Goal: Task Accomplishment & Management: Manage account settings

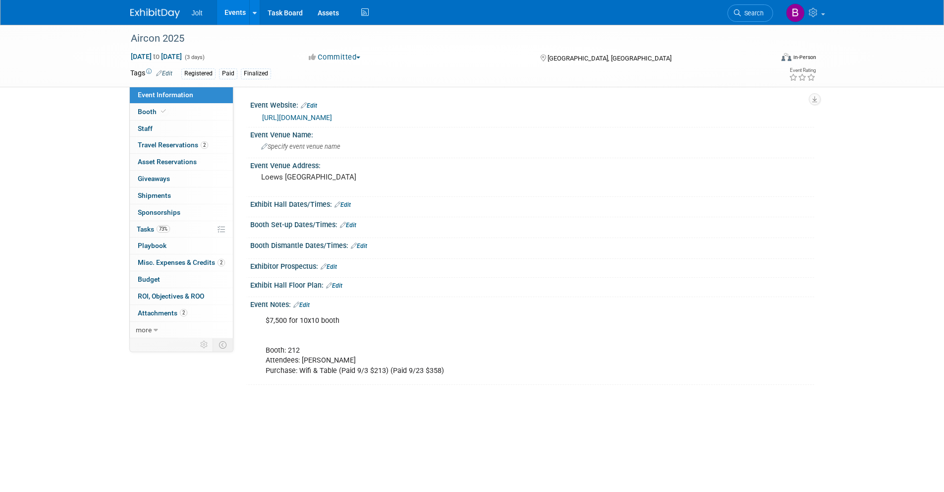
click at [159, 17] on img at bounding box center [155, 13] width 50 height 10
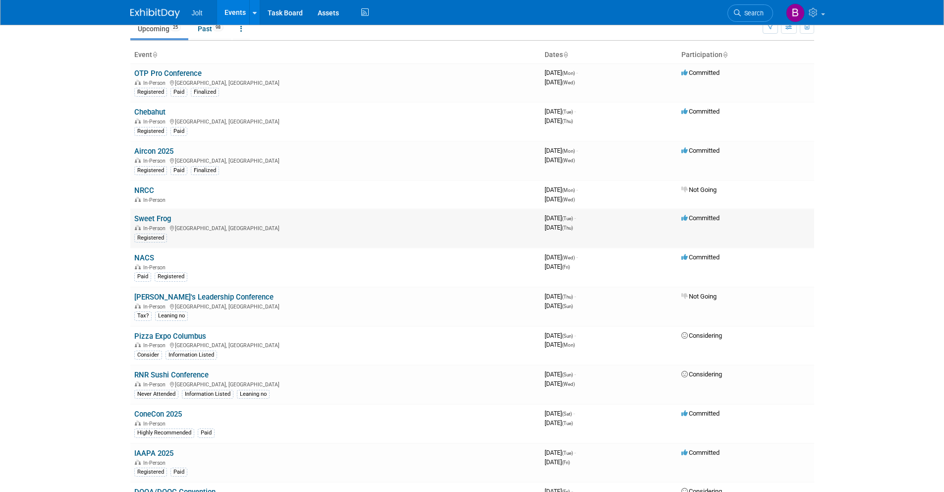
scroll to position [54, 0]
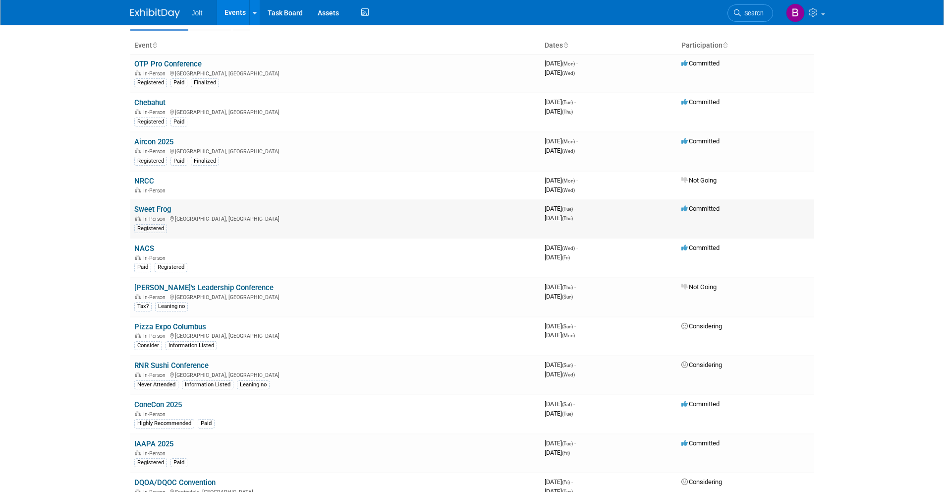
click at [154, 209] on link "Sweet Frog" at bounding box center [152, 209] width 37 height 9
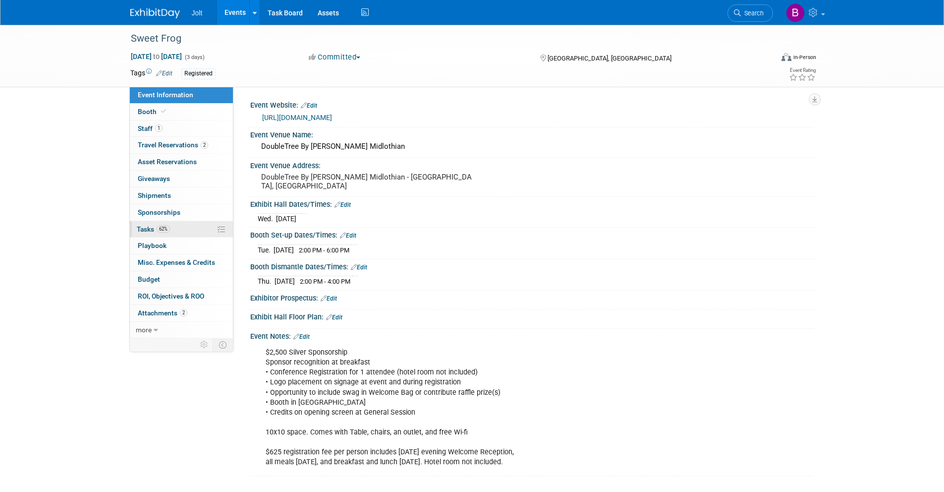
click at [182, 227] on link "62% Tasks 62%" at bounding box center [181, 229] width 103 height 16
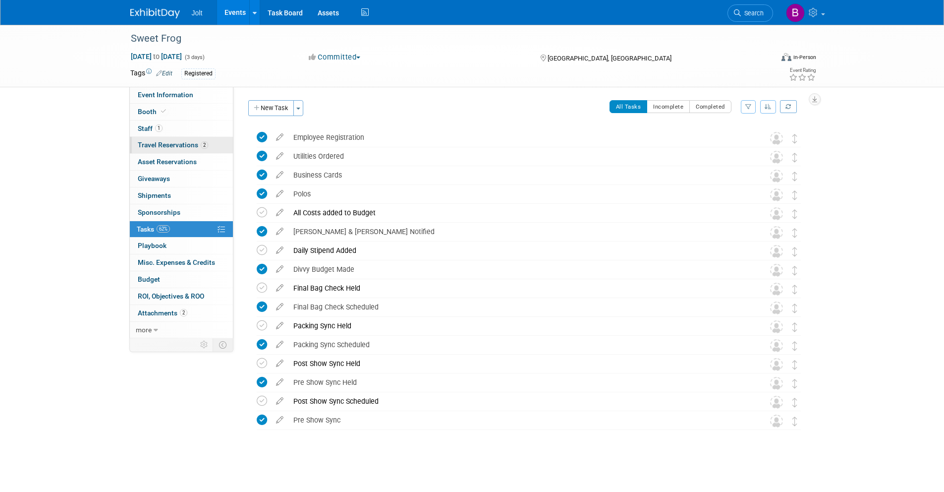
click at [172, 146] on span "Travel Reservations 2" at bounding box center [173, 145] width 70 height 8
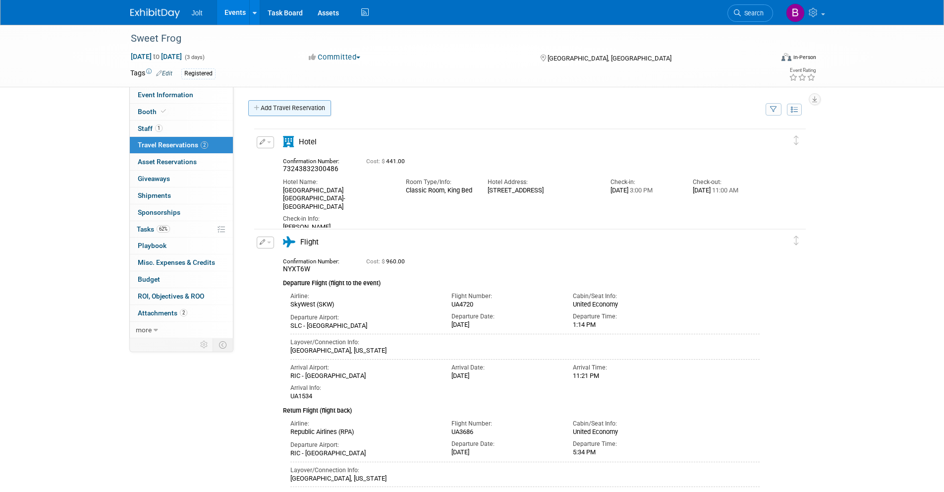
click at [297, 111] on link "Add Travel Reservation" at bounding box center [289, 108] width 83 height 16
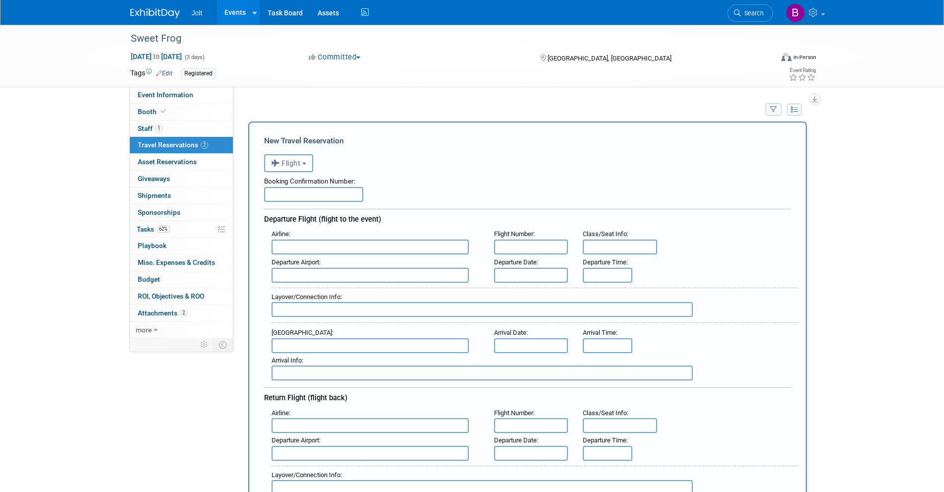
click at [301, 199] on input "text" at bounding box center [313, 194] width 99 height 15
type input "BRYUNT"
click at [308, 243] on input "text" at bounding box center [370, 246] width 197 height 15
click at [343, 264] on span "Southwest Airlines (SWA)" at bounding box center [375, 263] width 206 height 16
type input "Southwest Airlines (SWA)"
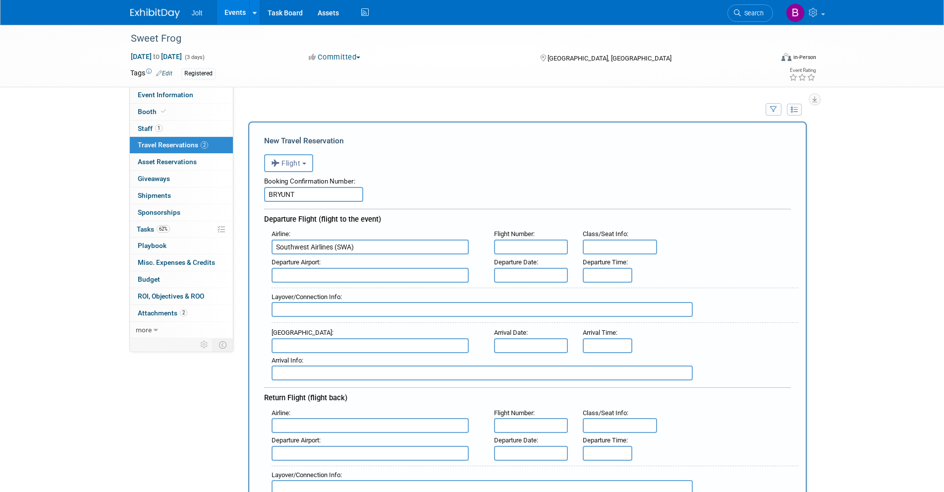
click at [524, 248] on input "text" at bounding box center [531, 246] width 74 height 15
type input "1968"
click at [360, 275] on input "text" at bounding box center [370, 275] width 197 height 15
click at [374, 288] on span "BNA - Nashville International Airport" at bounding box center [375, 291] width 206 height 16
type input "BNA - Nashville International Airport"
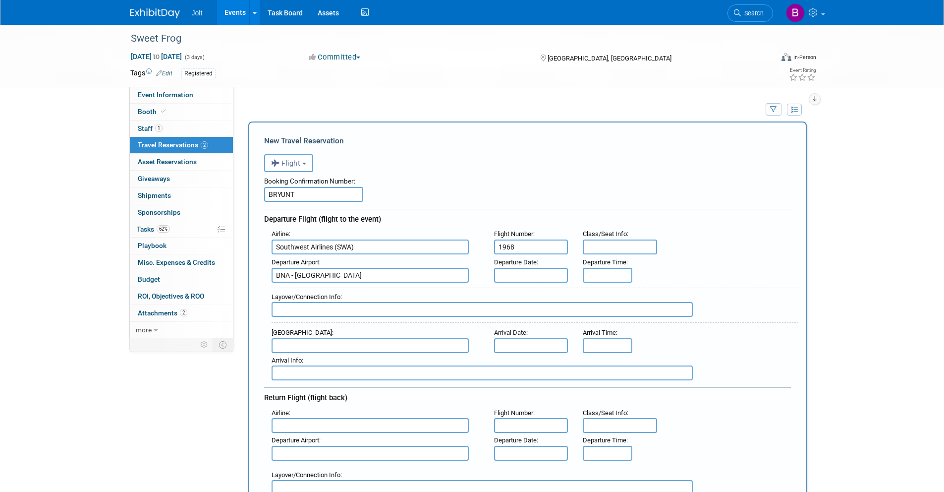
click at [528, 274] on input "text" at bounding box center [531, 275] width 74 height 15
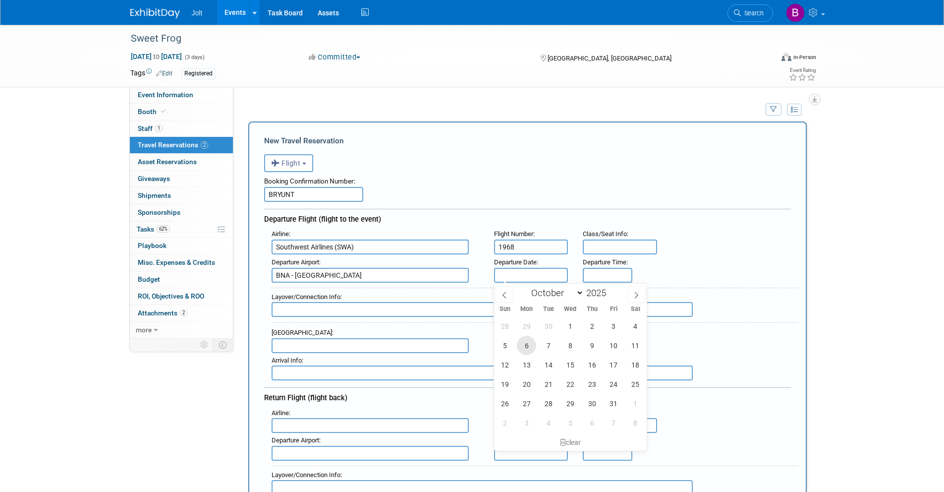
click at [527, 347] on span "6" at bounding box center [526, 344] width 19 height 19
type input "Oct 6, 2025"
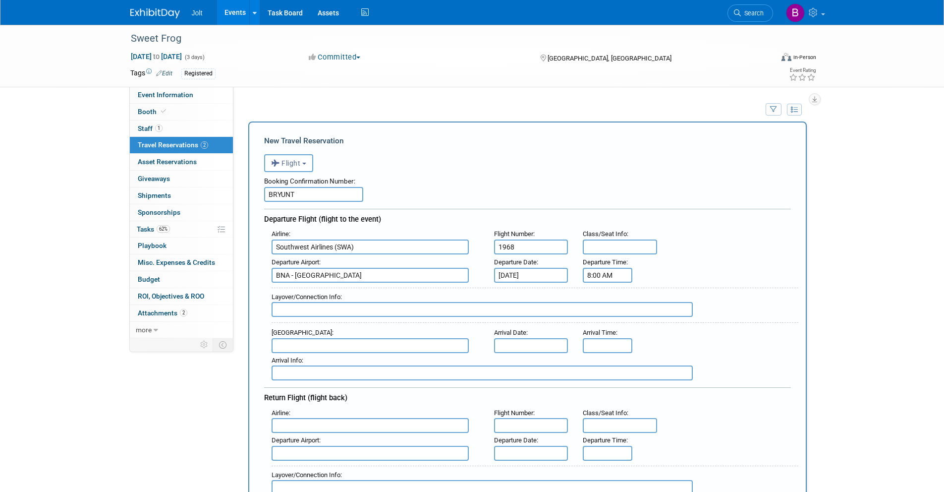
click at [599, 277] on input "8:00 AM" at bounding box center [608, 275] width 50 height 15
click at [698, 322] on button "AM" at bounding box center [693, 320] width 18 height 17
click at [608, 300] on span at bounding box center [605, 298] width 17 height 17
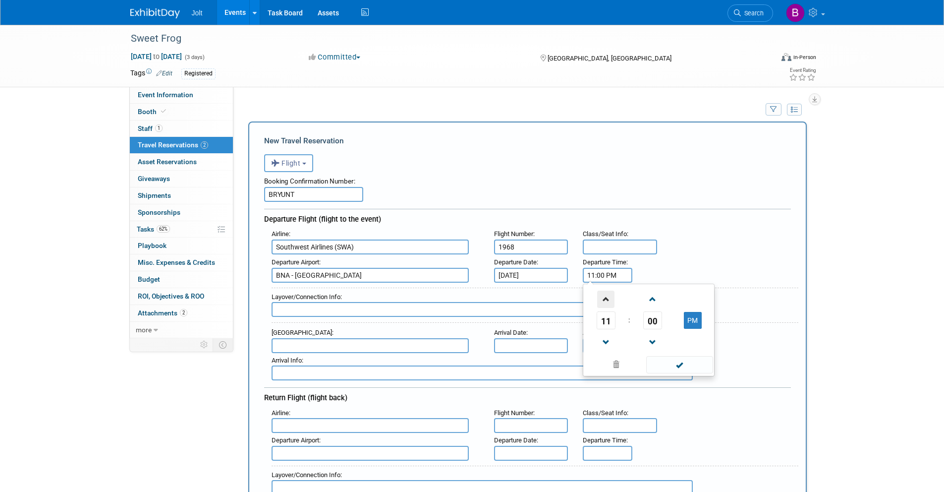
click at [608, 300] on span at bounding box center [605, 298] width 17 height 17
click at [654, 300] on span at bounding box center [652, 298] width 17 height 17
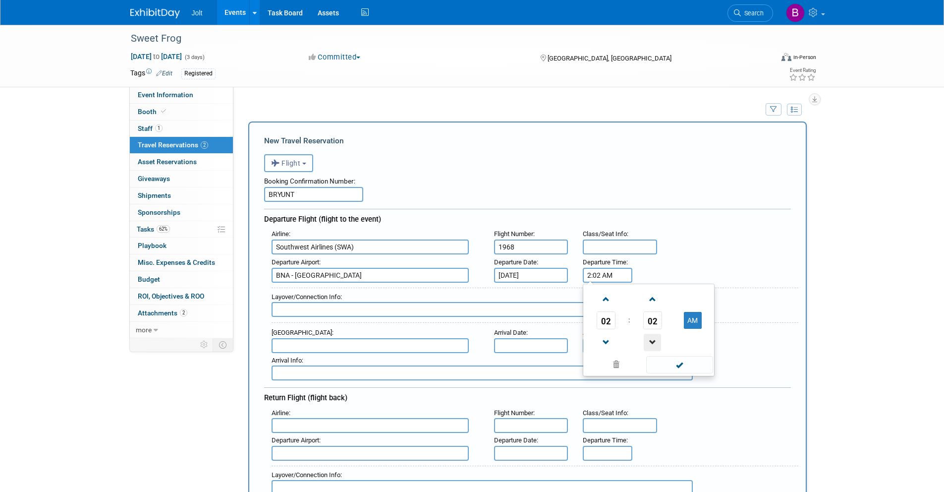
click at [653, 339] on span at bounding box center [652, 342] width 17 height 17
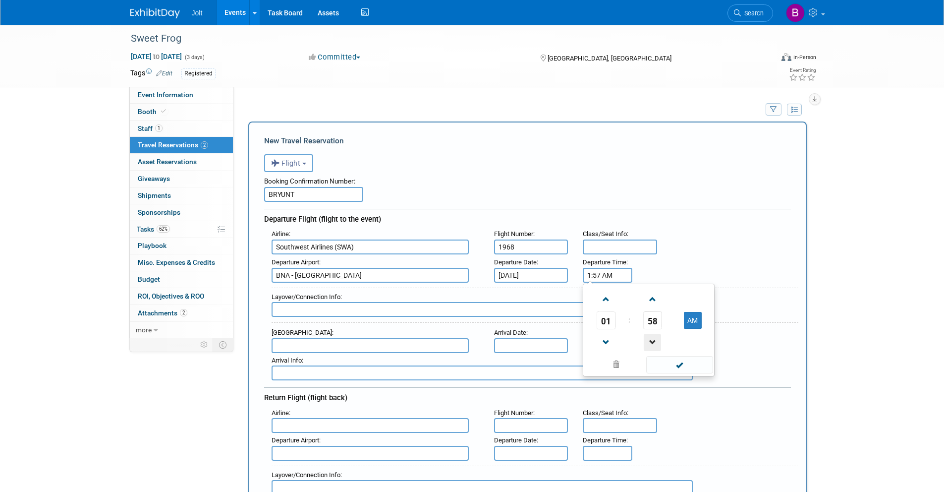
click at [653, 339] on span at bounding box center [652, 342] width 17 height 17
click at [607, 302] on span at bounding box center [605, 298] width 17 height 17
click at [692, 325] on button "AM" at bounding box center [693, 320] width 18 height 17
click at [696, 368] on span at bounding box center [679, 364] width 67 height 17
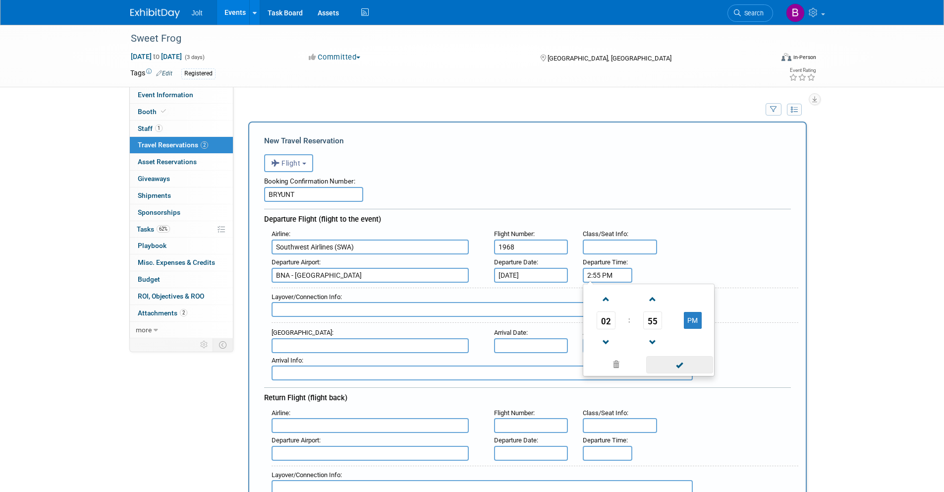
type input "2:55 PM"
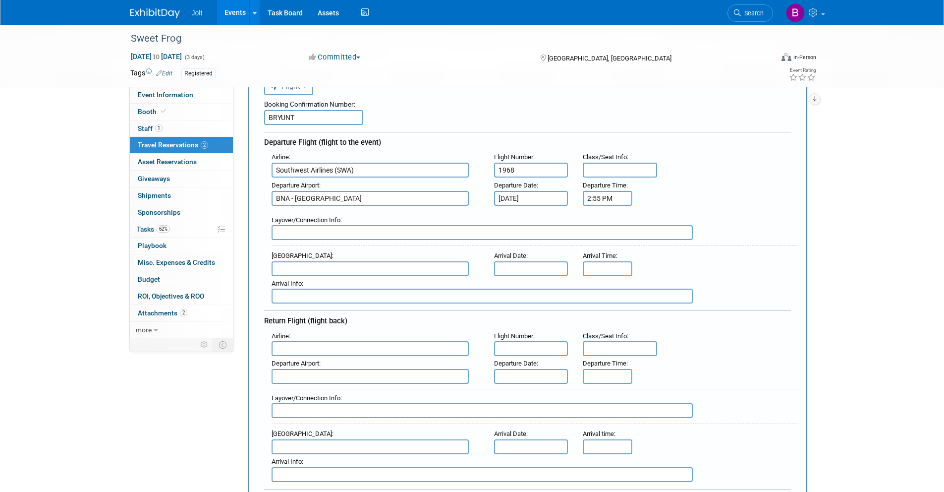
scroll to position [81, 0]
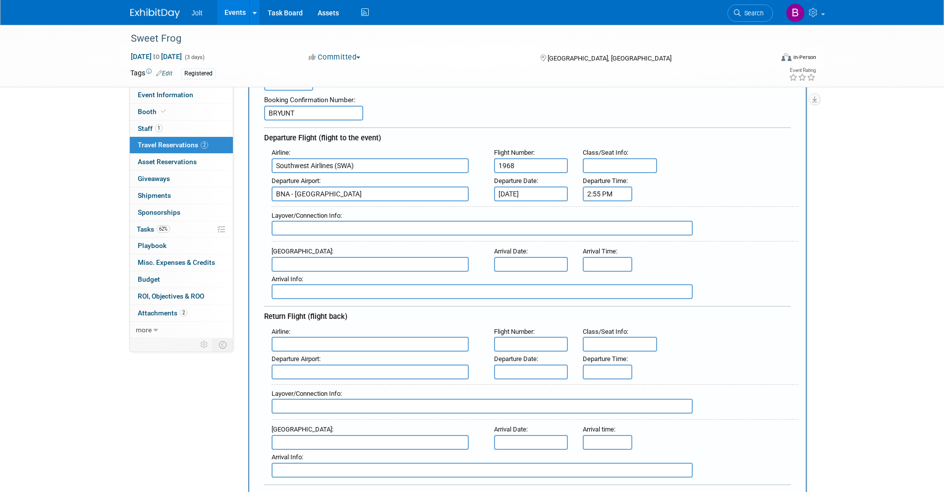
click at [319, 264] on input "text" at bounding box center [370, 264] width 197 height 15
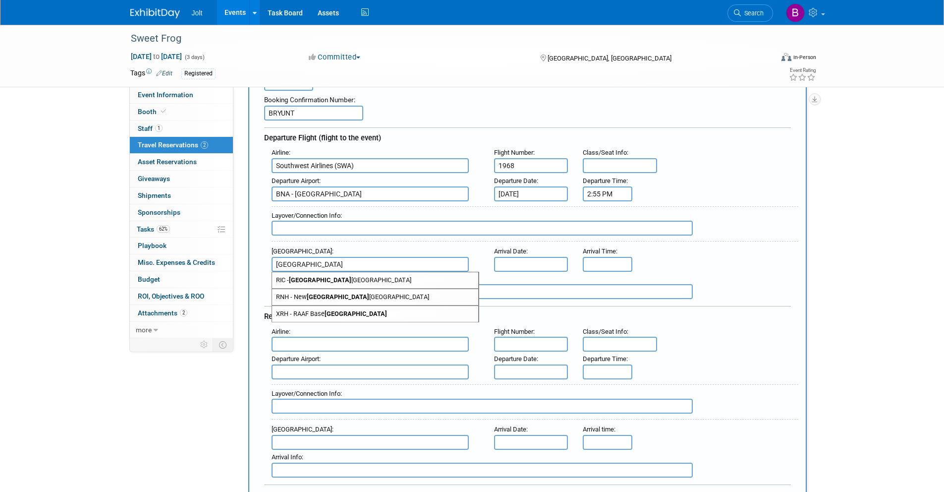
click at [317, 278] on strong "Richmond" at bounding box center [320, 279] width 62 height 7
type input "RIC - Richmond International Airport"
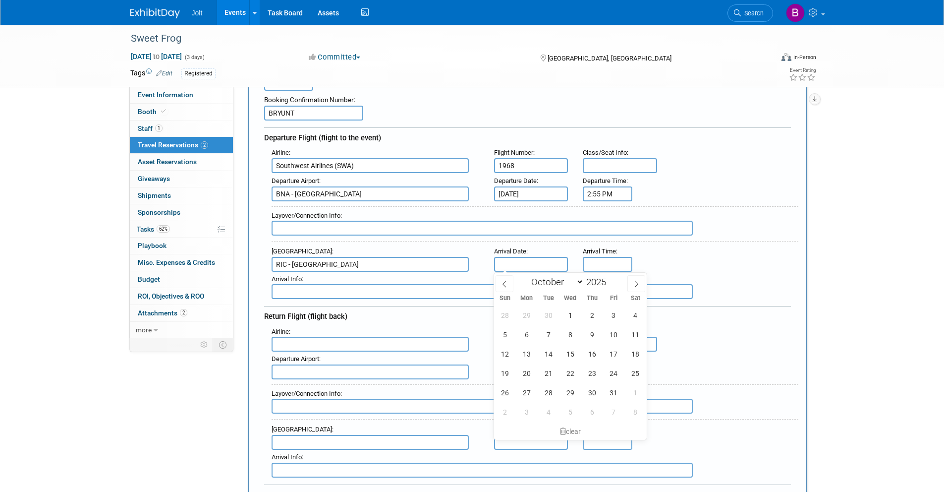
click at [532, 264] on input "text" at bounding box center [531, 264] width 74 height 15
click at [529, 337] on span "6" at bounding box center [526, 334] width 19 height 19
type input "Oct 6, 2025"
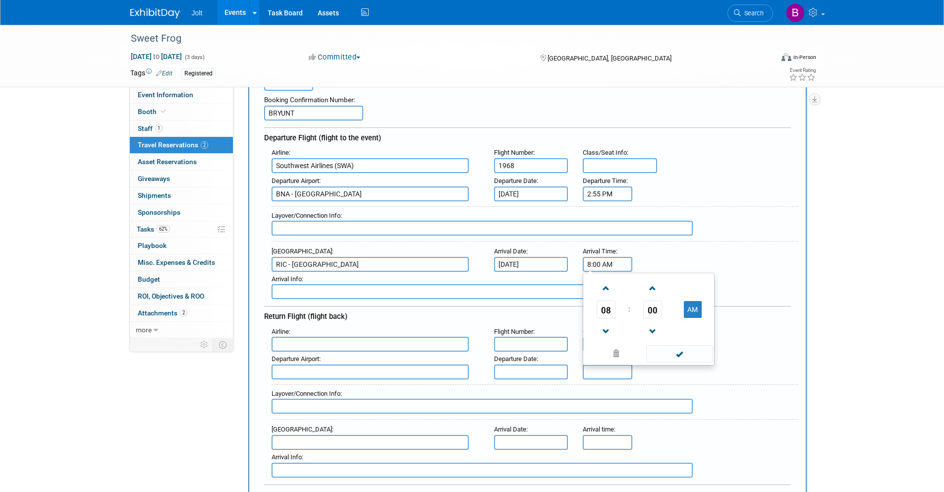
click at [600, 264] on input "8:00 AM" at bounding box center [608, 264] width 50 height 15
click at [605, 287] on span at bounding box center [605, 287] width 17 height 17
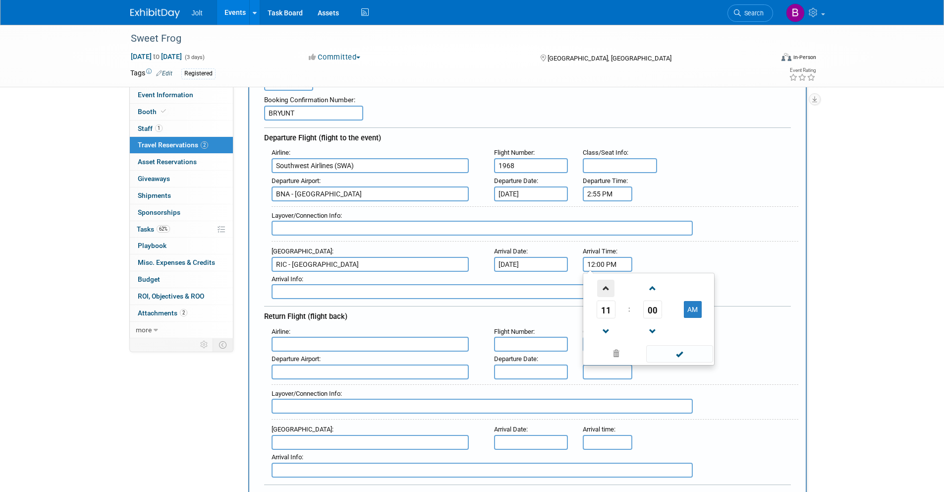
click at [605, 287] on span at bounding box center [605, 287] width 17 height 17
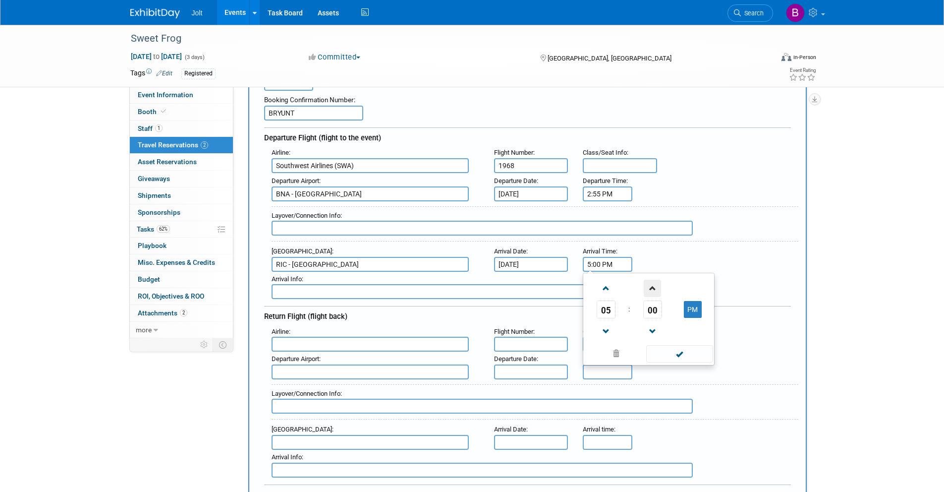
click at [651, 290] on span at bounding box center [652, 287] width 17 height 17
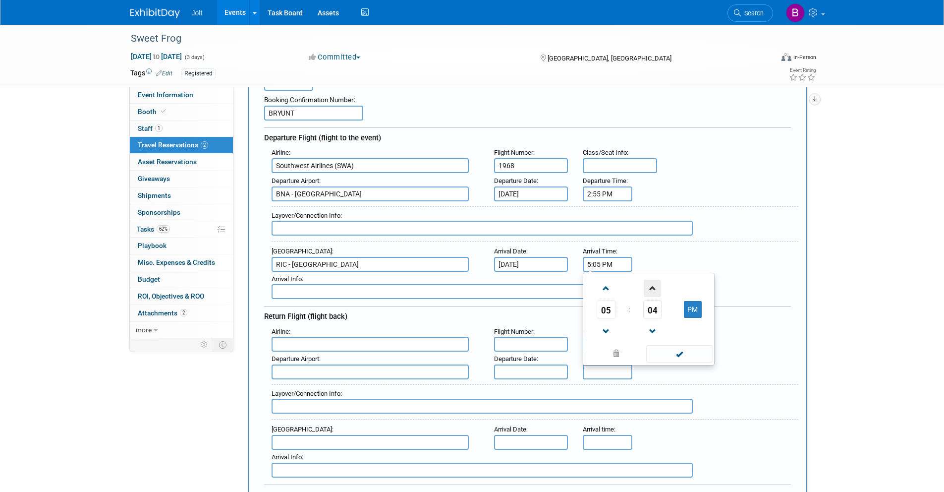
click at [651, 290] on span at bounding box center [652, 287] width 17 height 17
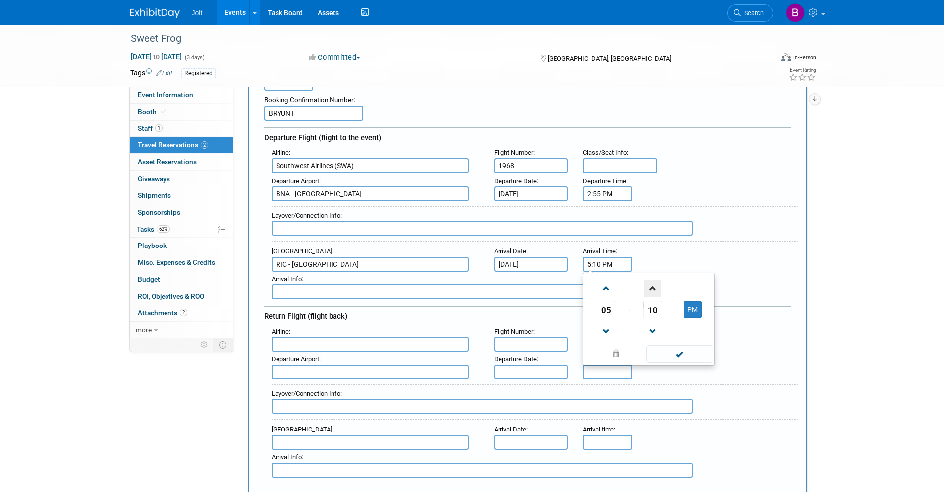
click at [651, 290] on span at bounding box center [652, 287] width 17 height 17
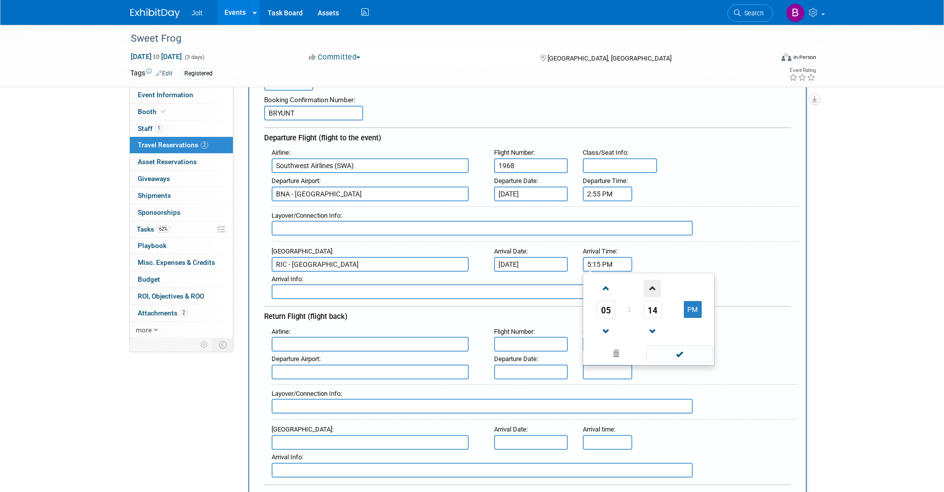
click at [651, 290] on span at bounding box center [652, 287] width 17 height 17
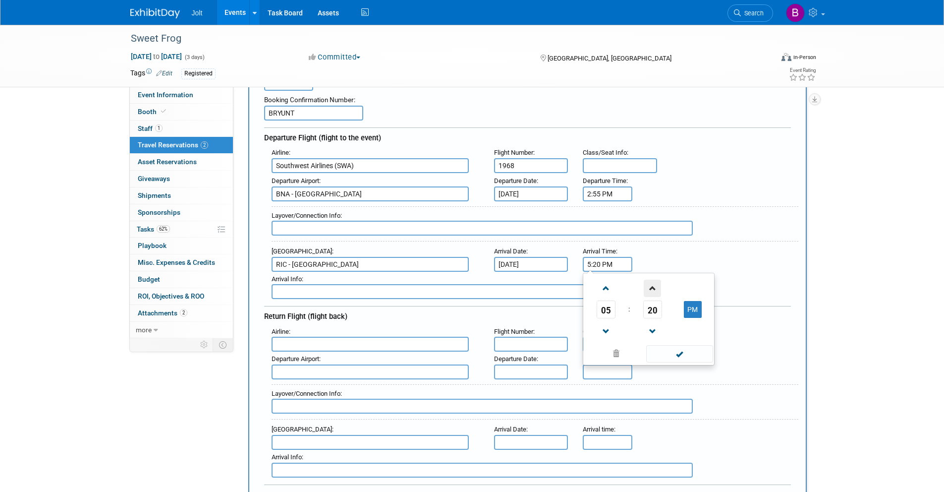
click at [651, 290] on span at bounding box center [652, 287] width 17 height 17
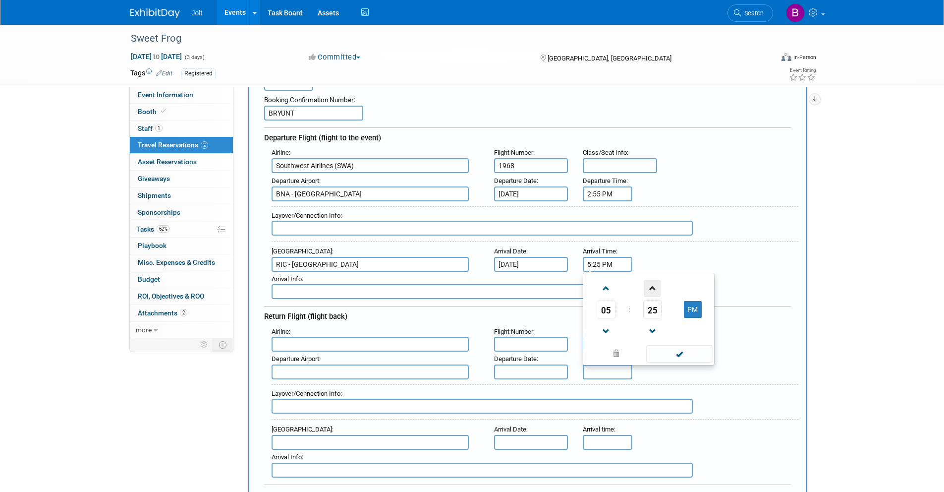
click at [651, 290] on span at bounding box center [652, 287] width 17 height 17
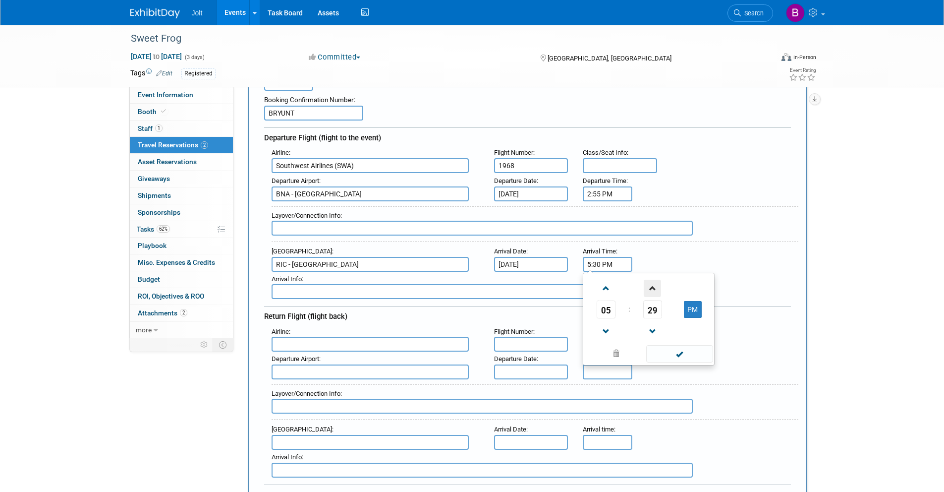
click at [651, 290] on span at bounding box center [652, 287] width 17 height 17
click at [652, 290] on span at bounding box center [652, 287] width 17 height 17
click at [653, 290] on span at bounding box center [652, 287] width 17 height 17
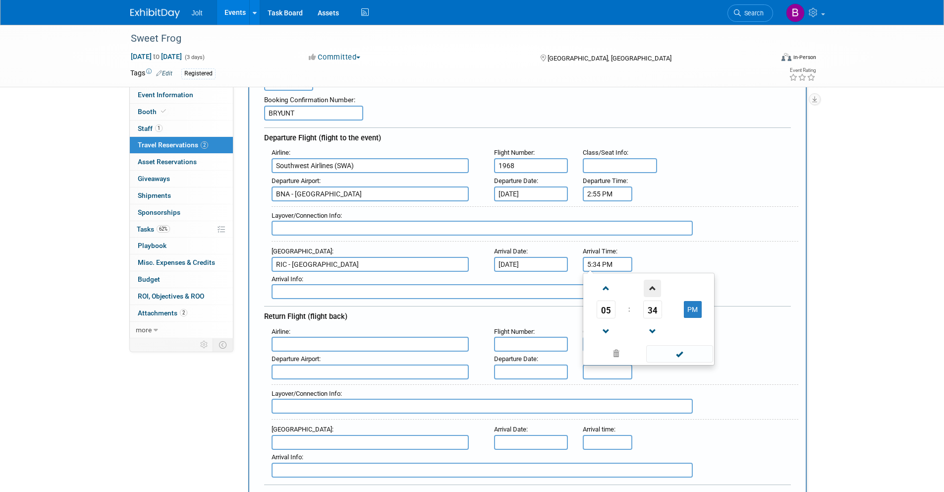
type input "5:35 PM"
click at [675, 351] on span at bounding box center [679, 353] width 67 height 17
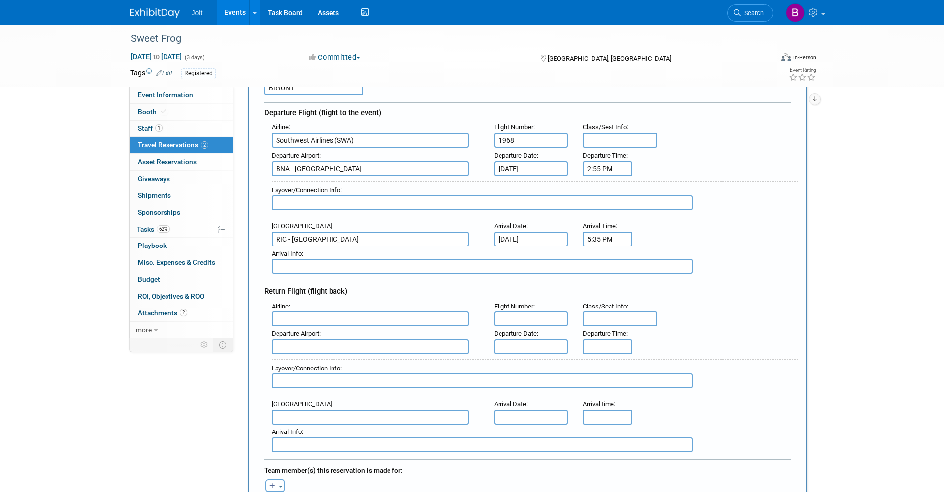
scroll to position [156, 0]
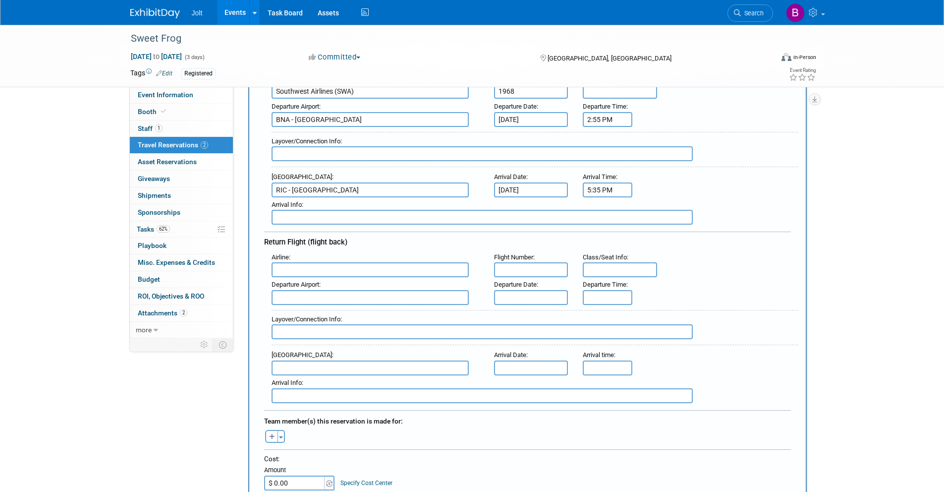
click at [290, 218] on input "text" at bounding box center [482, 217] width 421 height 15
type input "Wes Roup"
click at [301, 274] on input "text" at bounding box center [370, 269] width 197 height 15
click at [316, 284] on span "Southwest Airlines (SWA)" at bounding box center [375, 286] width 206 height 16
type input "Southwest Airlines (SWA)"
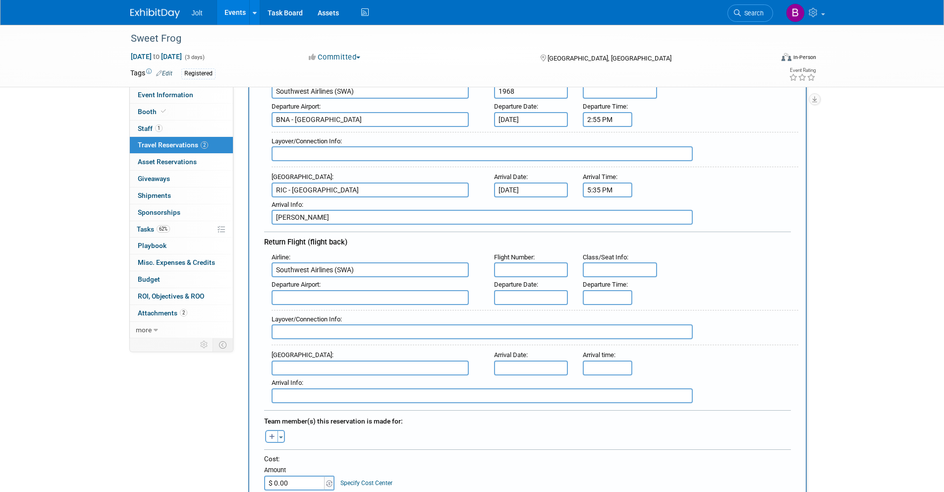
click at [537, 271] on input "text" at bounding box center [531, 269] width 74 height 15
type input "0982"
click at [329, 297] on input "text" at bounding box center [370, 297] width 197 height 15
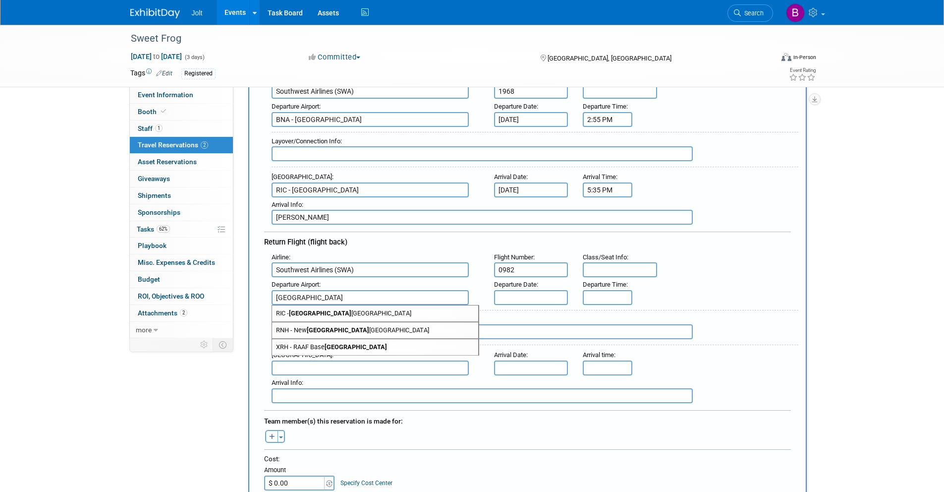
click at [308, 309] on strong "Richmond" at bounding box center [320, 312] width 62 height 7
type input "RIC - Richmond International Airport"
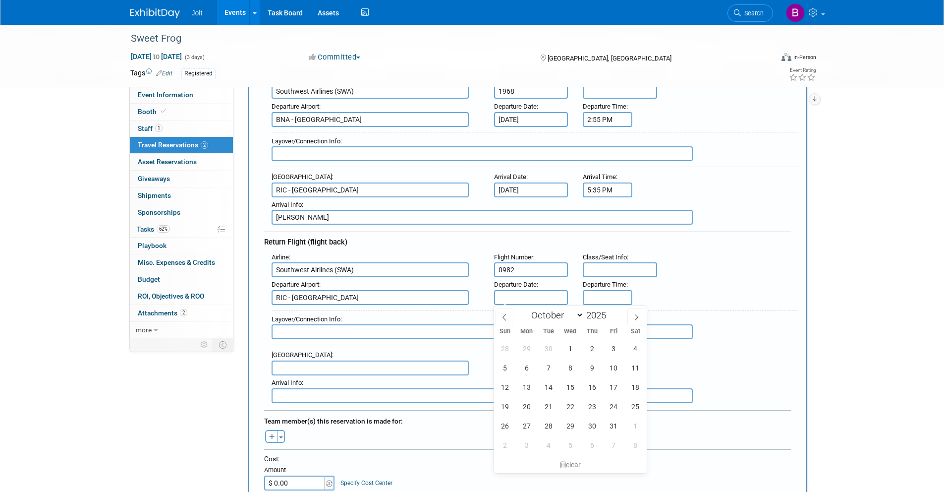
click at [541, 297] on input "text" at bounding box center [531, 297] width 74 height 15
click at [591, 371] on span "9" at bounding box center [591, 367] width 19 height 19
type input "Oct 9, 2025"
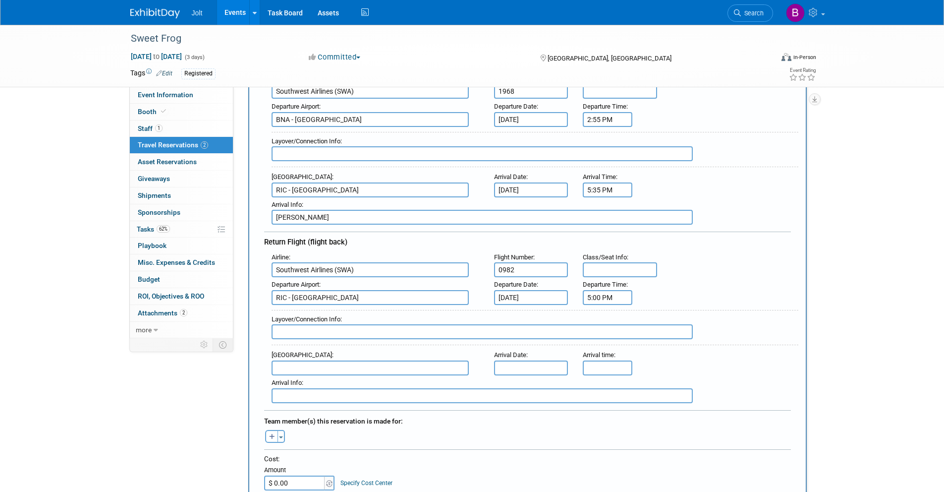
click at [611, 297] on input "5:00 PM" at bounding box center [608, 297] width 50 height 15
click at [612, 325] on span at bounding box center [605, 321] width 17 height 17
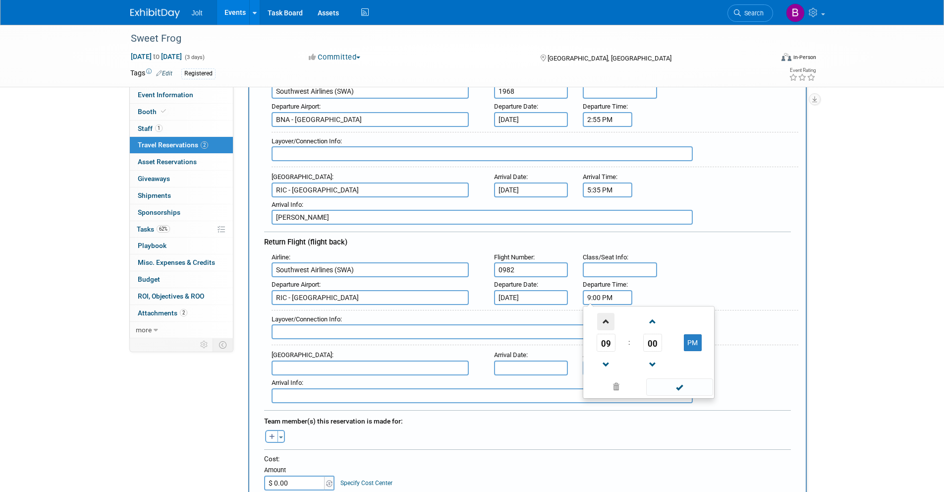
click at [612, 325] on span at bounding box center [605, 321] width 17 height 17
click at [696, 347] on button "AM" at bounding box center [693, 342] width 18 height 17
click at [657, 326] on span at bounding box center [652, 321] width 17 height 17
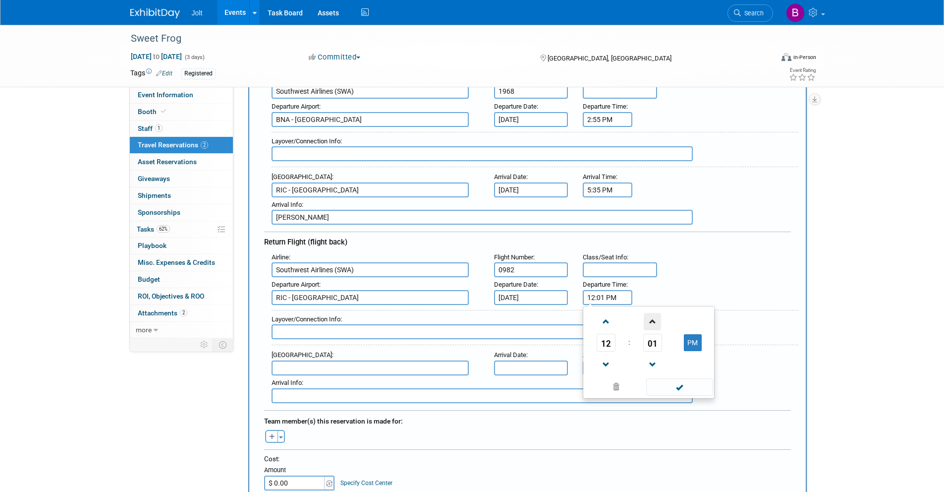
click at [655, 327] on span at bounding box center [652, 321] width 17 height 17
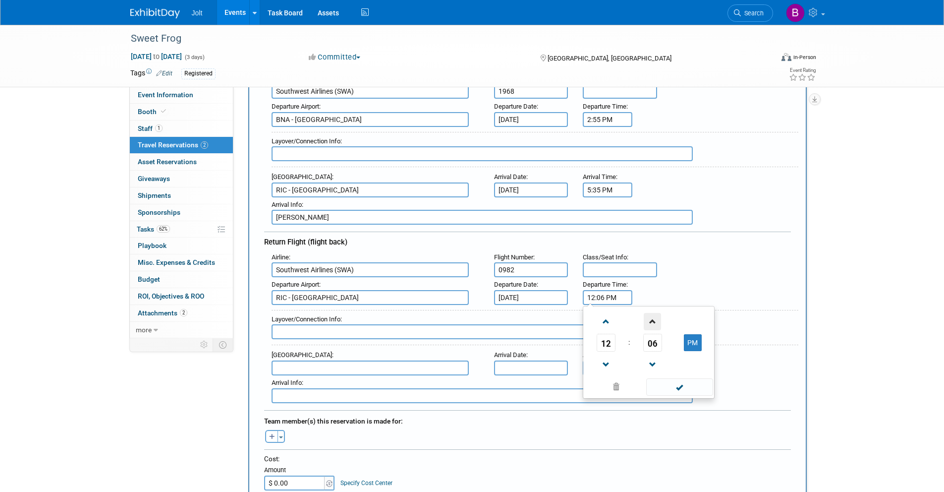
click at [655, 327] on span at bounding box center [652, 321] width 17 height 17
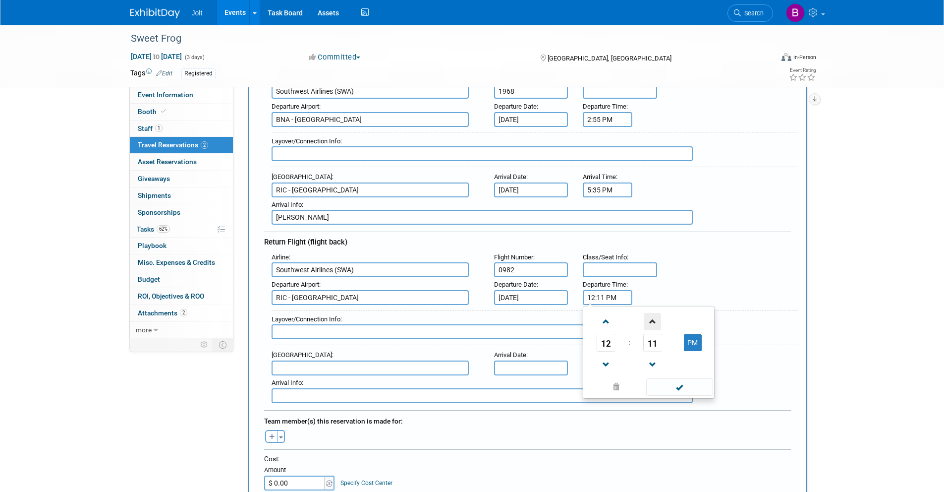
click at [655, 327] on span at bounding box center [652, 321] width 17 height 17
type input "12:15 PM"
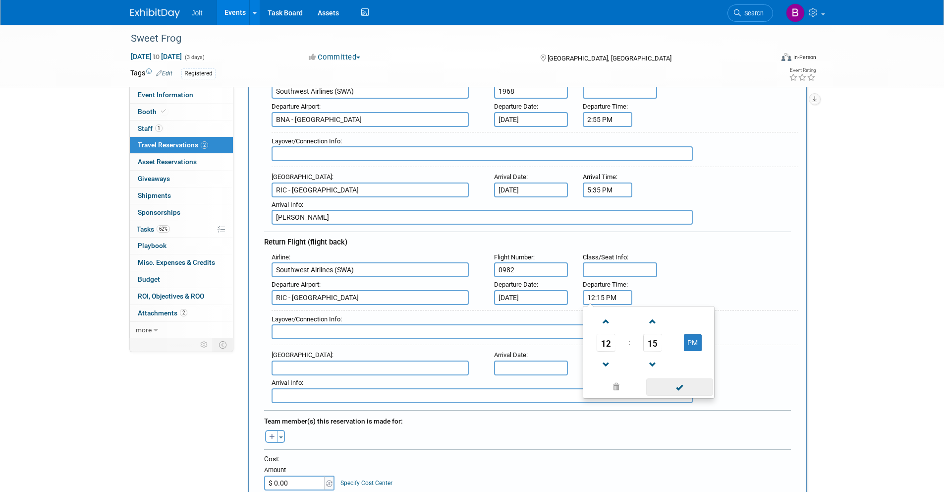
click at [684, 390] on span at bounding box center [679, 386] width 67 height 17
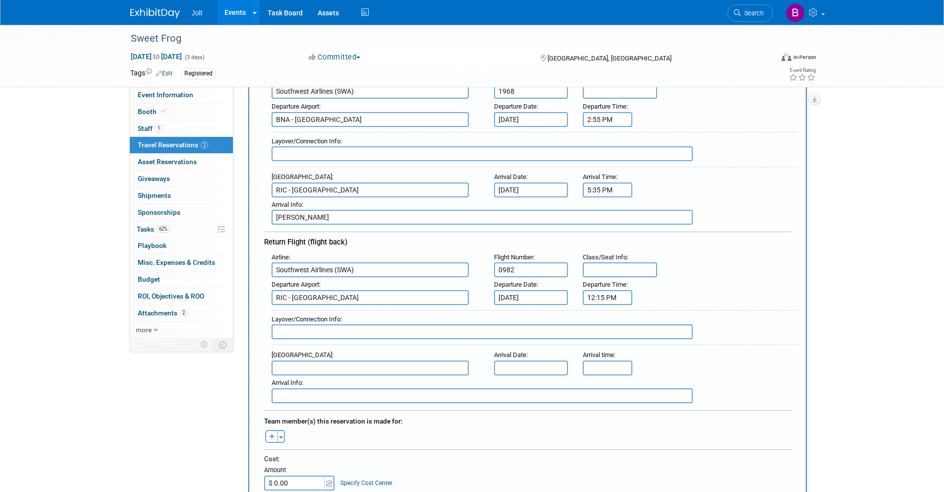
click at [305, 364] on input "text" at bounding box center [370, 367] width 197 height 15
click at [308, 385] on strong "Nashville" at bounding box center [323, 383] width 62 height 7
type input "BNA - Nashville International Airport"
click at [513, 373] on input "text" at bounding box center [531, 367] width 74 height 15
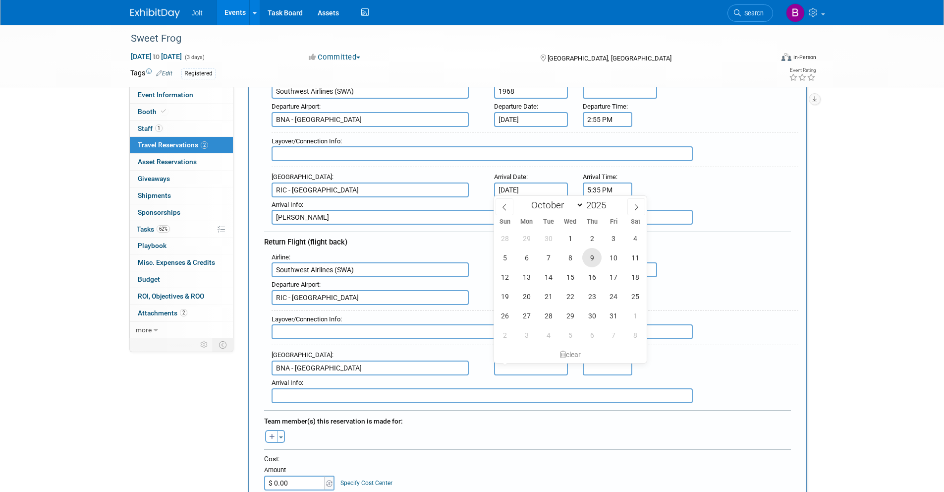
click at [595, 261] on span "9" at bounding box center [591, 257] width 19 height 19
type input "Oct 9, 2025"
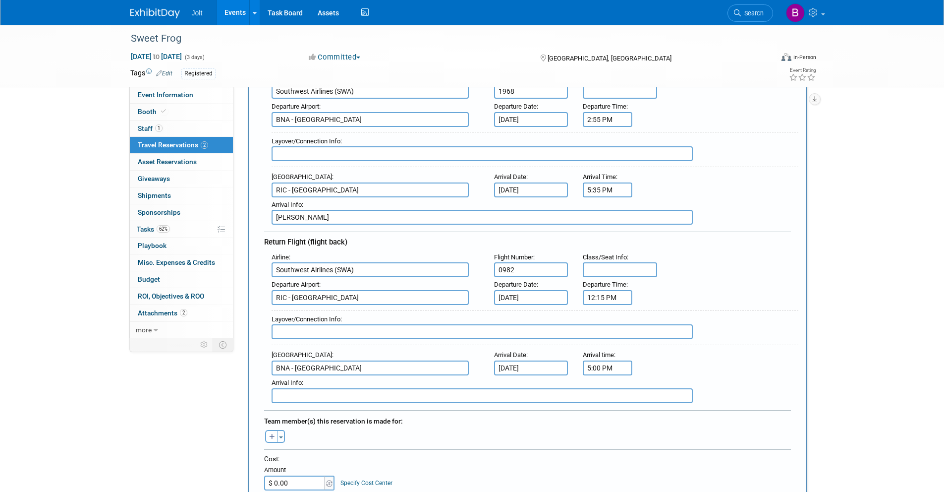
click at [598, 368] on input "5:00 PM" at bounding box center [608, 367] width 50 height 15
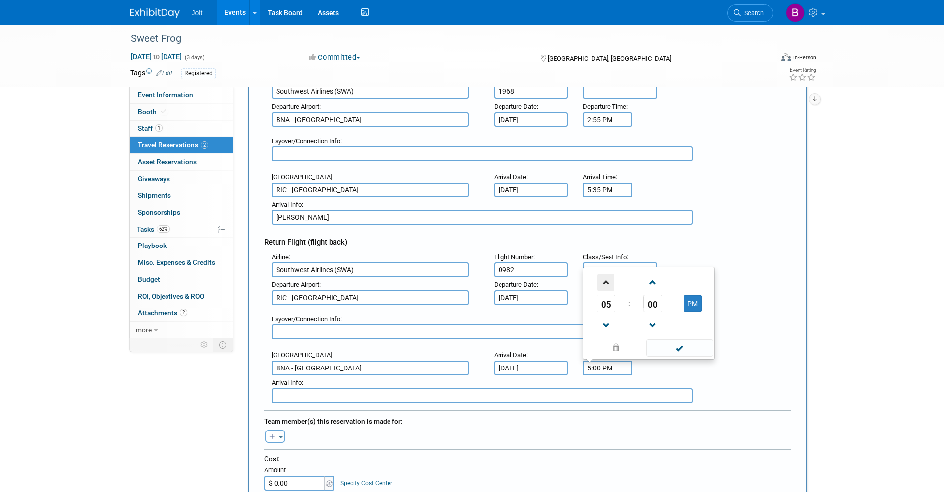
click at [604, 282] on span at bounding box center [605, 282] width 17 height 17
click at [605, 282] on span at bounding box center [605, 282] width 17 height 17
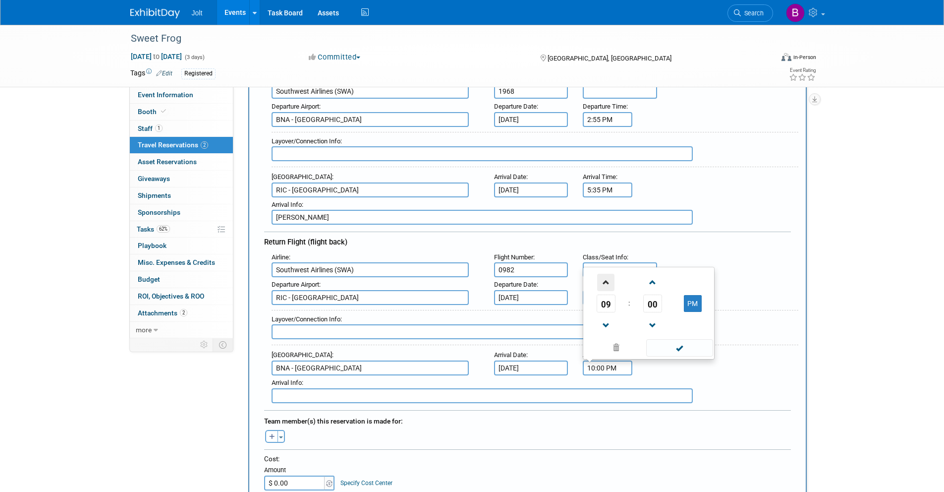
click at [605, 282] on span at bounding box center [605, 282] width 17 height 17
click at [654, 286] on span at bounding box center [652, 282] width 17 height 17
click at [660, 324] on span at bounding box center [652, 325] width 17 height 17
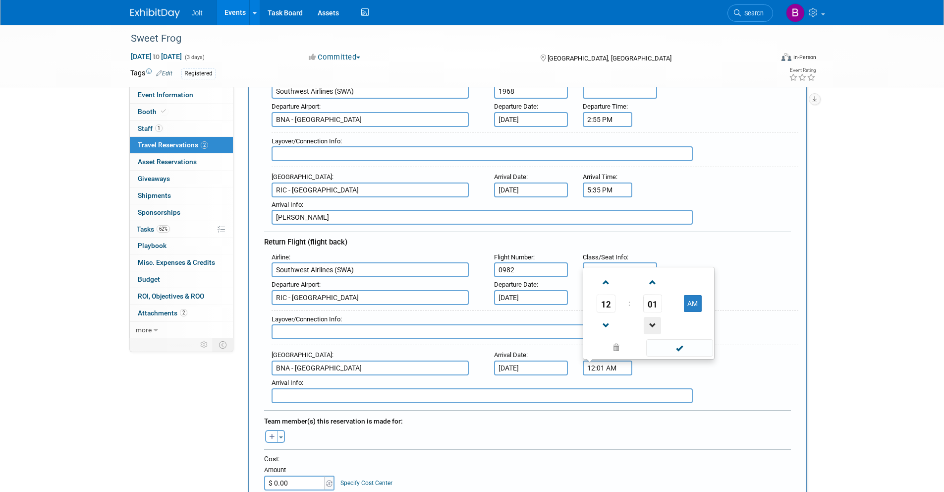
click at [659, 325] on span at bounding box center [652, 325] width 17 height 17
click at [658, 325] on span at bounding box center [652, 325] width 17 height 17
click at [658, 324] on span at bounding box center [652, 325] width 17 height 17
click at [657, 324] on span at bounding box center [652, 325] width 17 height 17
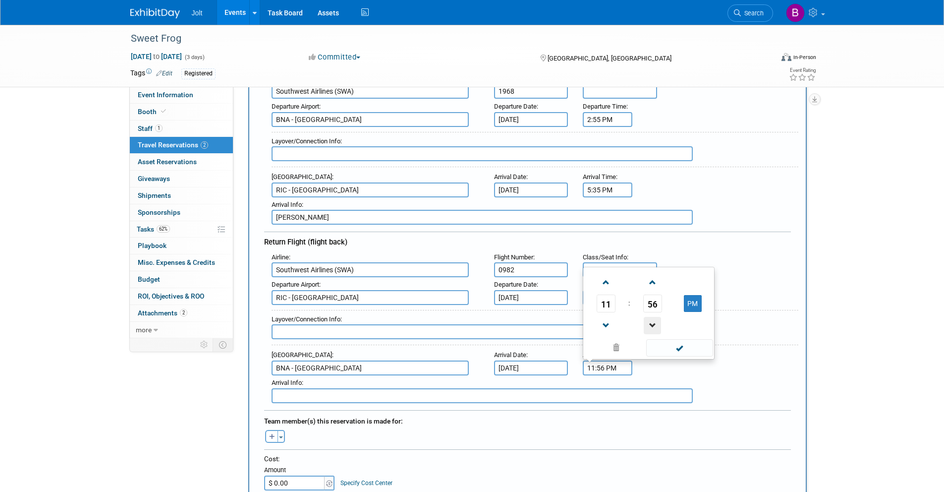
click at [657, 324] on span at bounding box center [652, 325] width 17 height 17
click at [604, 284] on span at bounding box center [605, 282] width 17 height 17
click at [692, 302] on button "AM" at bounding box center [693, 303] width 18 height 17
type input "12:55 PM"
click at [678, 347] on span at bounding box center [679, 347] width 67 height 17
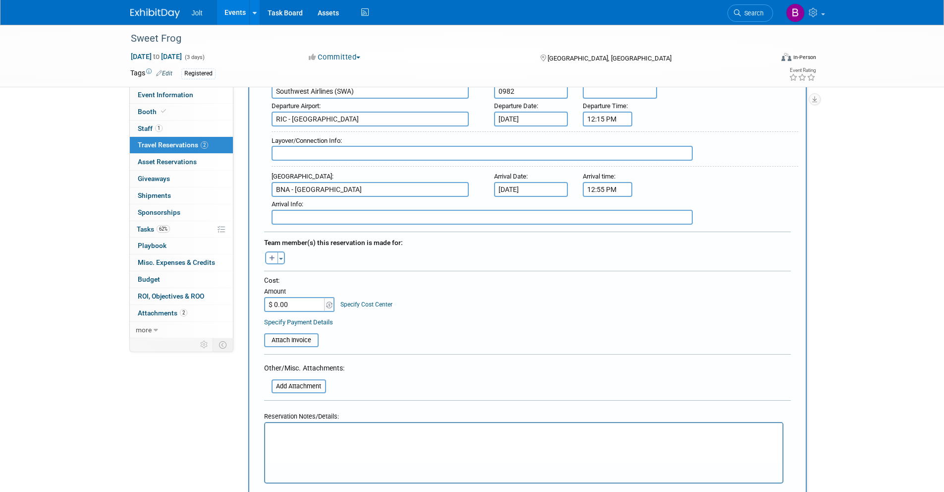
scroll to position [342, 0]
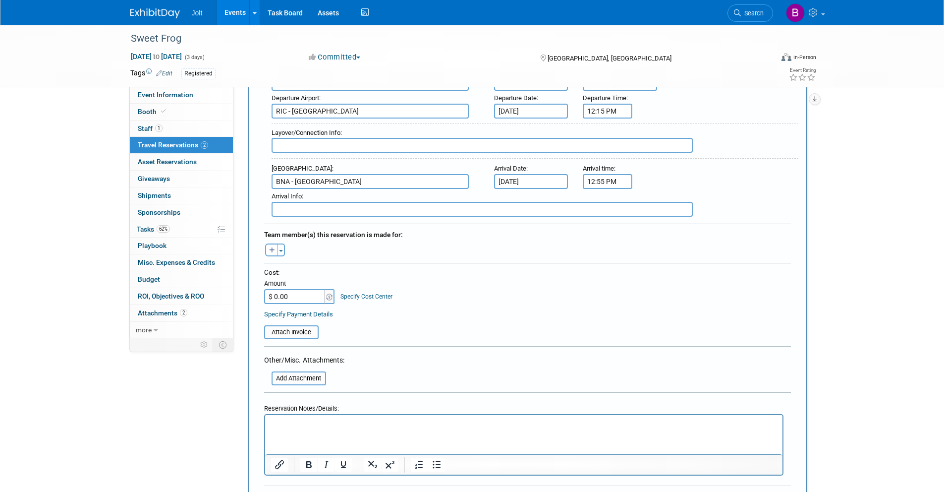
click at [298, 299] on input "$ 0.00" at bounding box center [295, 296] width 62 height 15
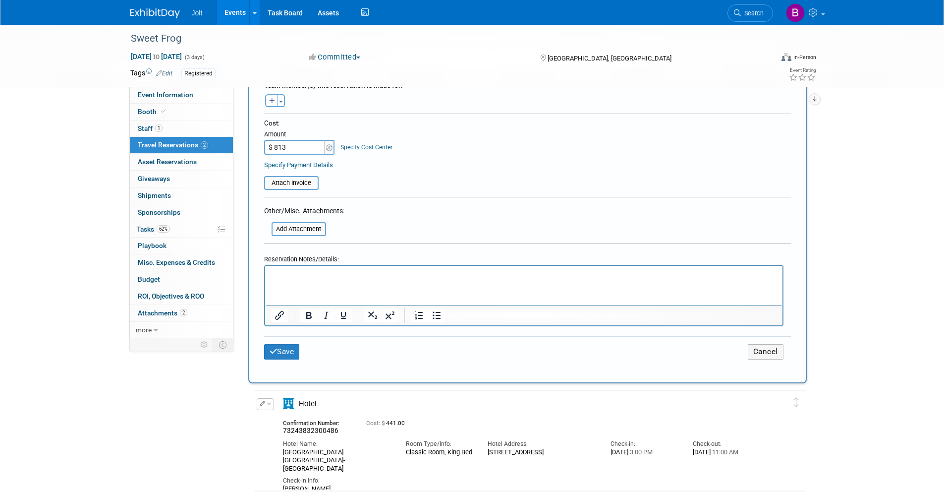
scroll to position [522, 0]
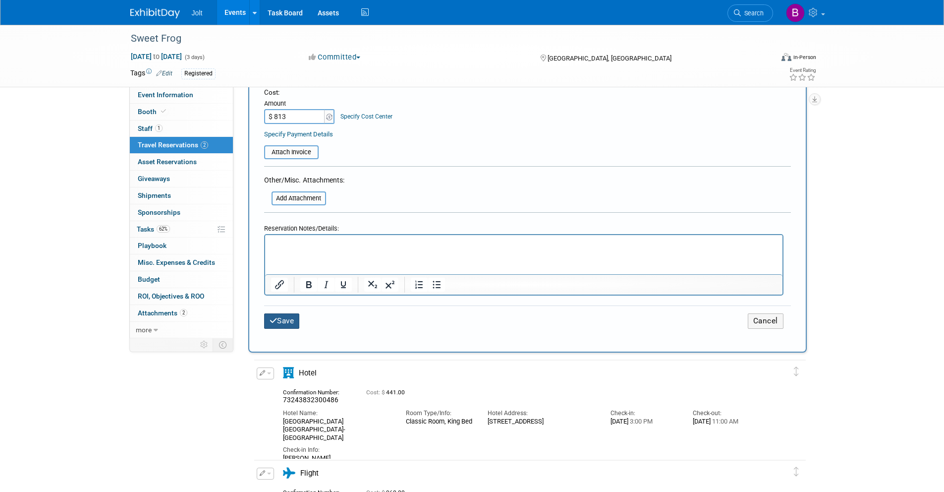
type input "$ 813.00"
click at [290, 324] on button "Save" at bounding box center [282, 320] width 36 height 15
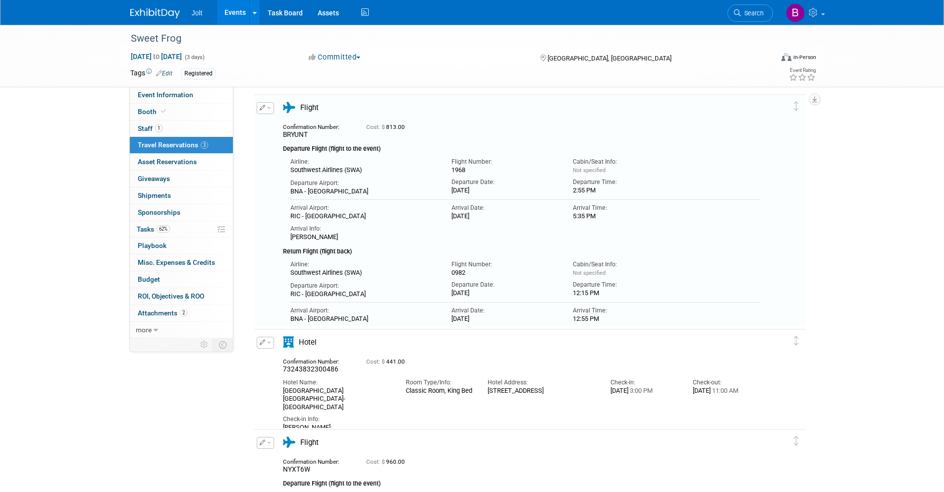
scroll to position [0, 0]
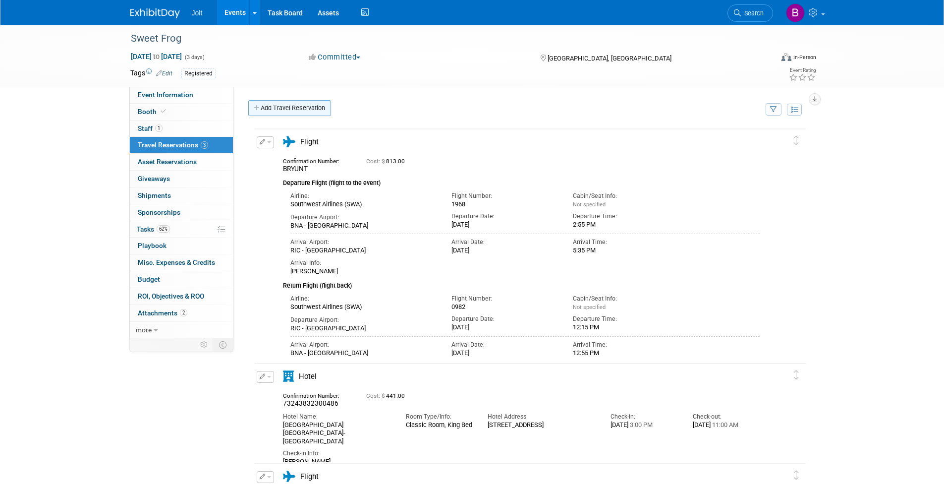
click at [308, 111] on link "Add Travel Reservation" at bounding box center [289, 108] width 83 height 16
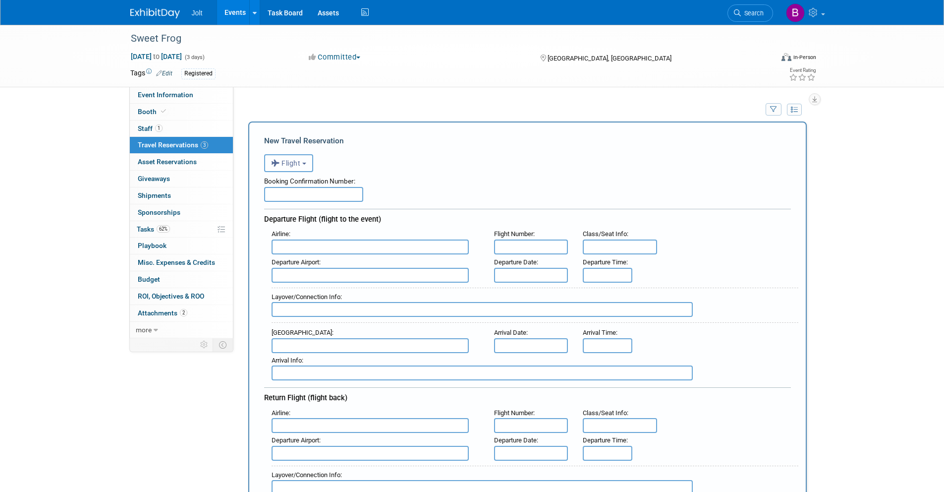
click at [309, 159] on button "Flight" at bounding box center [288, 163] width 49 height 18
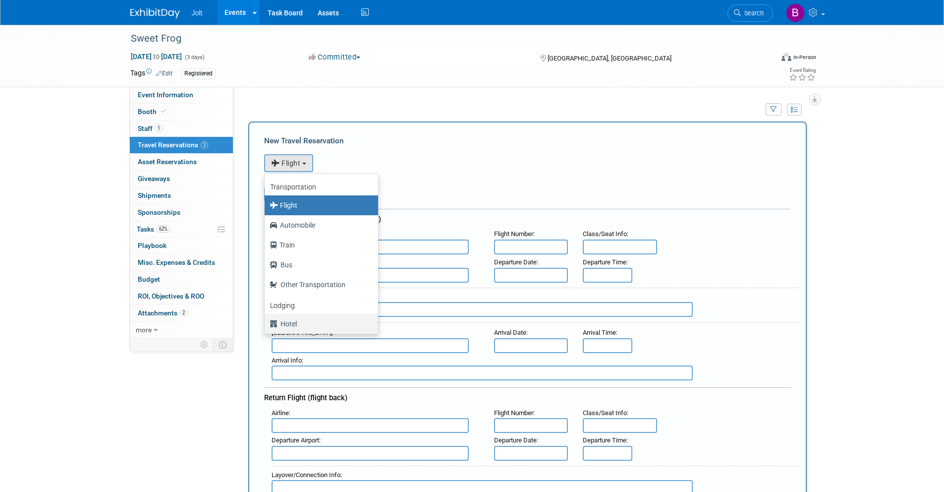
click at [299, 322] on label "Hotel" at bounding box center [319, 324] width 99 height 16
click at [266, 322] on input "Hotel" at bounding box center [263, 322] width 6 height 6
select select "6"
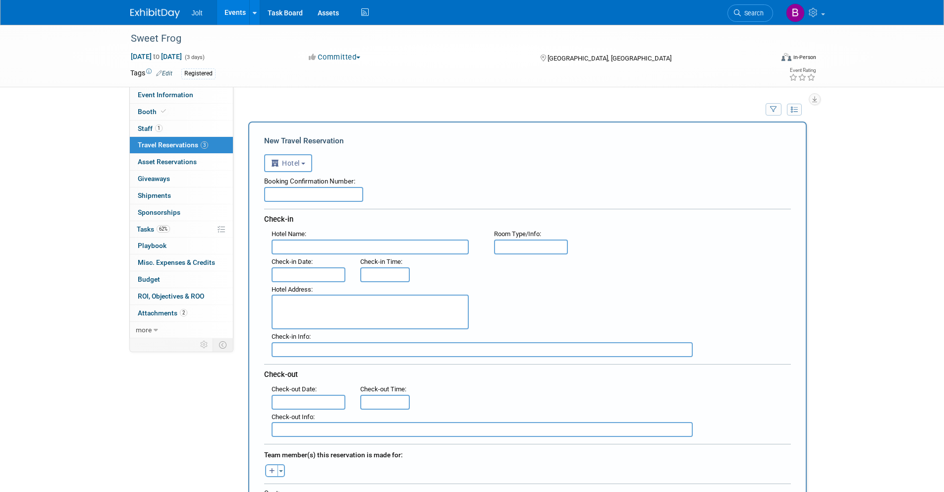
click at [307, 195] on input "text" at bounding box center [313, 194] width 99 height 15
paste input "5402640403"
type input "5402640403"
click at [297, 248] on input "text" at bounding box center [370, 246] width 197 height 15
type input "Hampton Inn Richmond/Midlothian Turnpike"
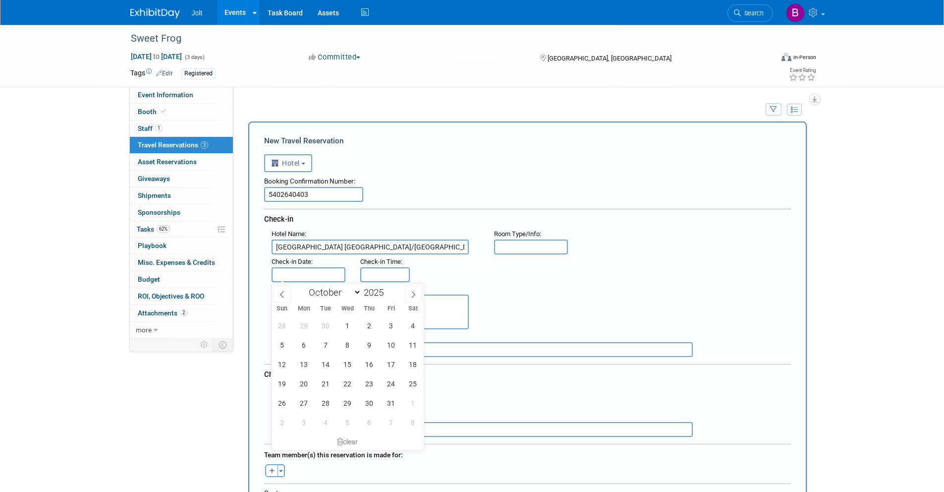
click at [299, 277] on body "Jolt Events Add Event Bulk Upload Events Shareable Event Boards Recently Viewed…" at bounding box center [472, 246] width 944 height 492
click at [305, 350] on span "6" at bounding box center [303, 344] width 19 height 19
type input "Oct 6, 2025"
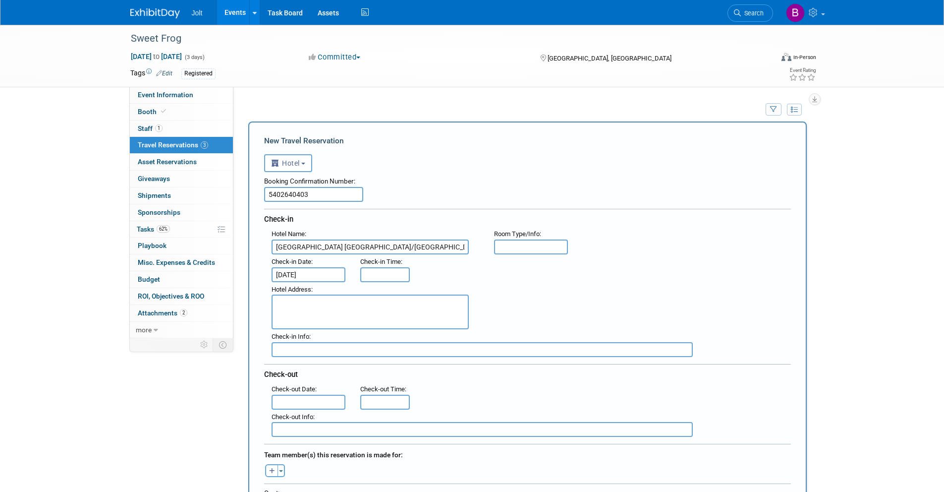
type input "3:00 PM"
click at [374, 277] on input "3:00 PM" at bounding box center [385, 274] width 50 height 15
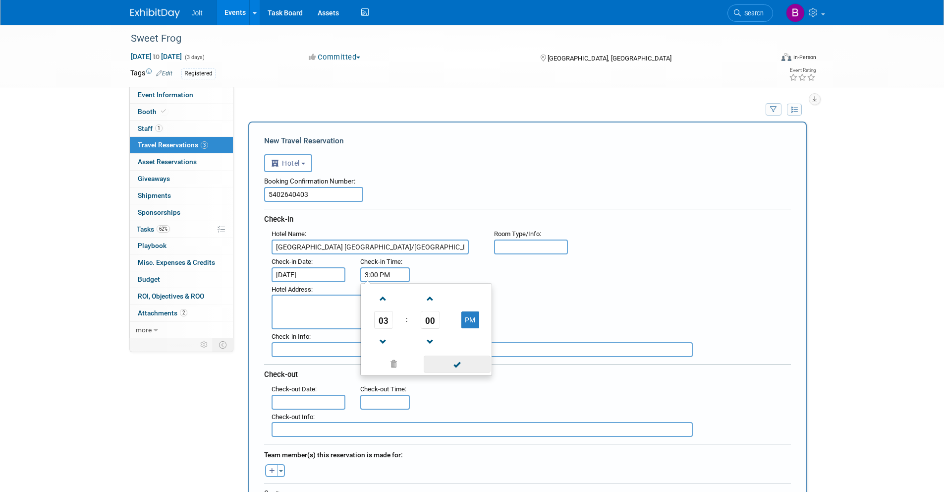
click at [461, 367] on span at bounding box center [457, 363] width 67 height 17
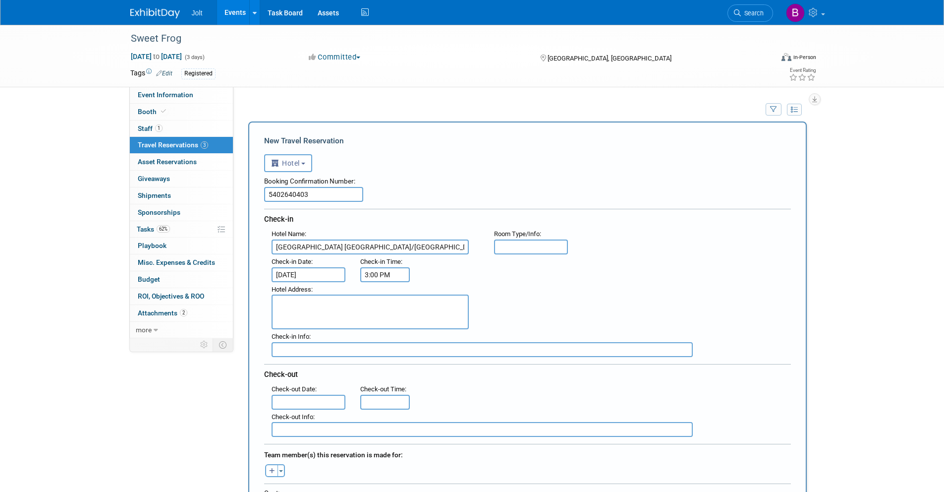
click at [317, 402] on input "text" at bounding box center [309, 401] width 74 height 15
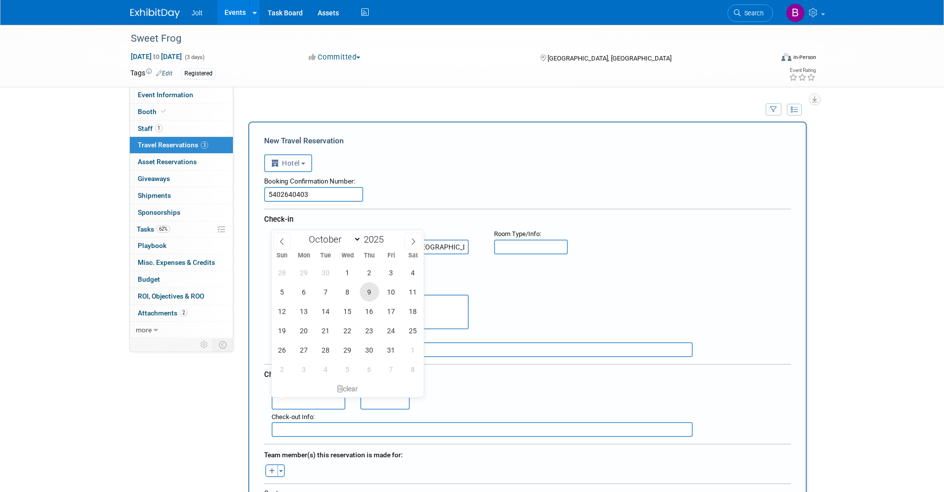
click at [368, 290] on span "9" at bounding box center [369, 291] width 19 height 19
type input "Oct 9, 2025"
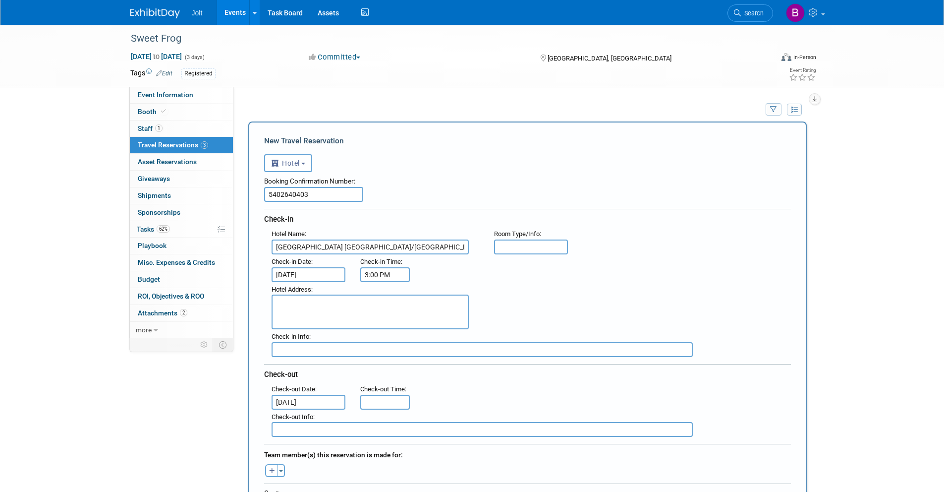
type input "11:00 AM"
click at [371, 403] on input "11:00 AM" at bounding box center [385, 401] width 50 height 15
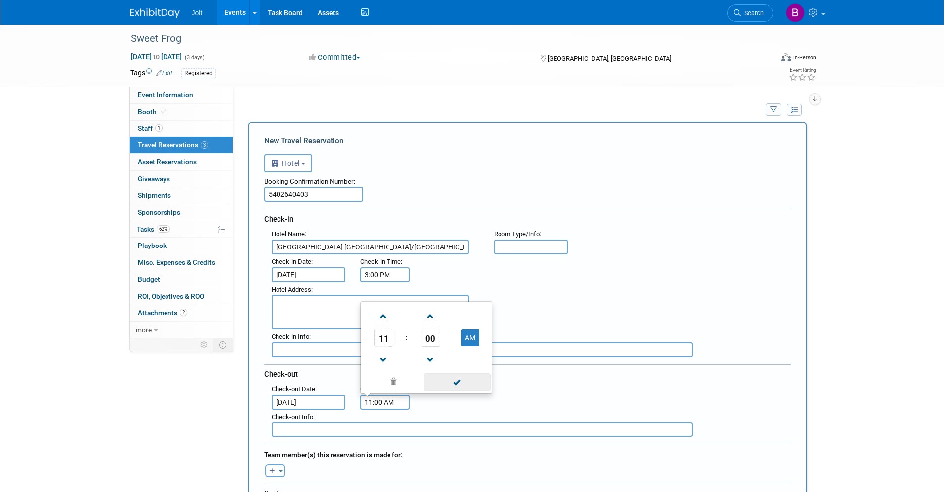
click at [447, 381] on span at bounding box center [457, 381] width 67 height 17
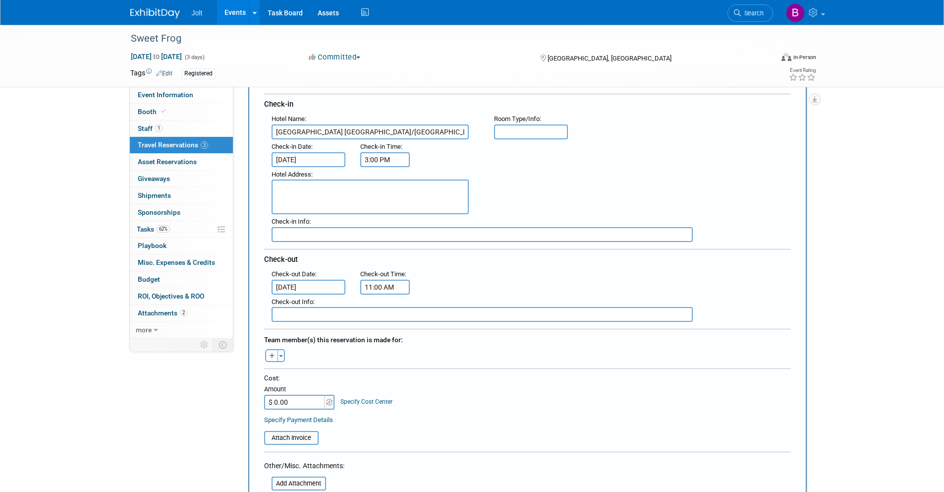
scroll to position [124, 0]
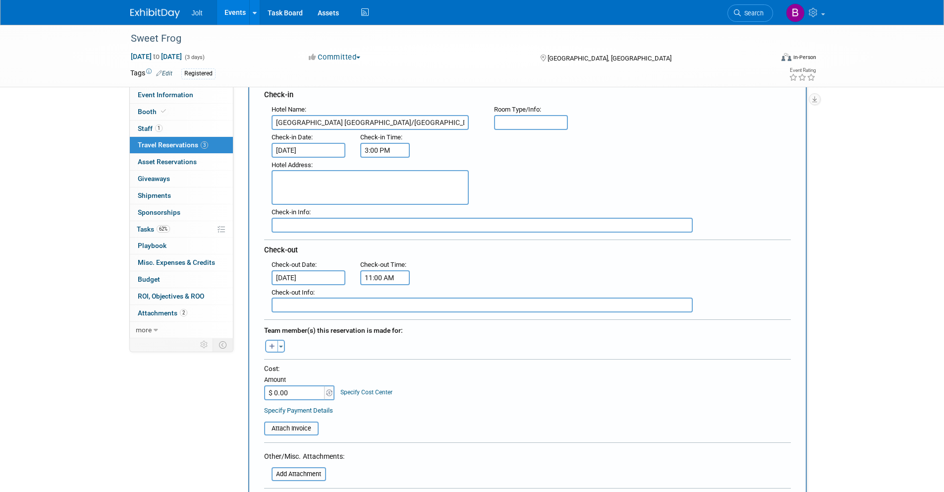
click at [290, 181] on textarea at bounding box center [370, 187] width 197 height 35
paste textarea "800 Research Road Richmond (Virginia), United States of America VA 23236"
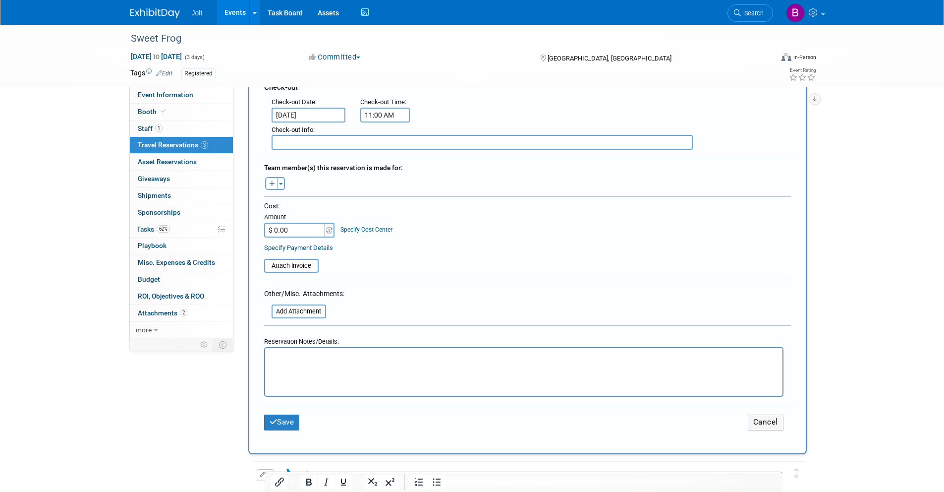
scroll to position [295, 0]
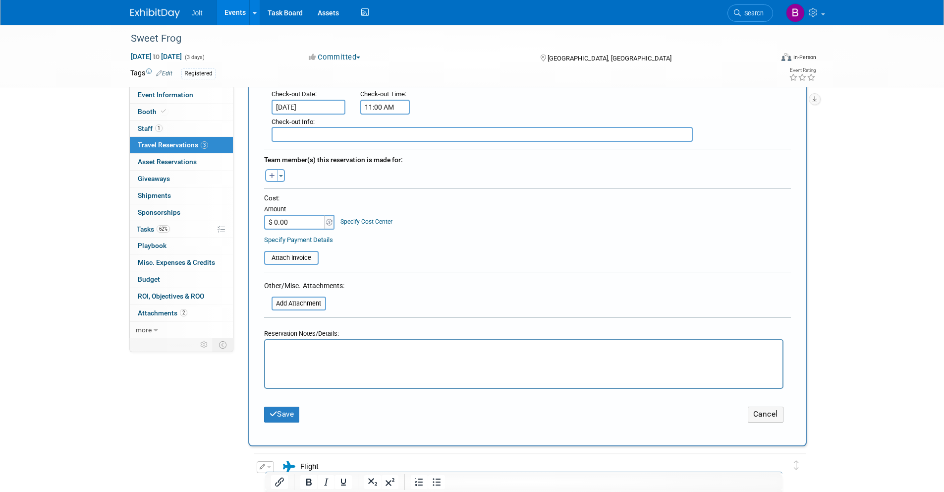
type textarea "800 Research Road Richmond (Virginia), United States of America VA 23236"
click at [290, 221] on input "$ 0.00" at bounding box center [295, 222] width 62 height 15
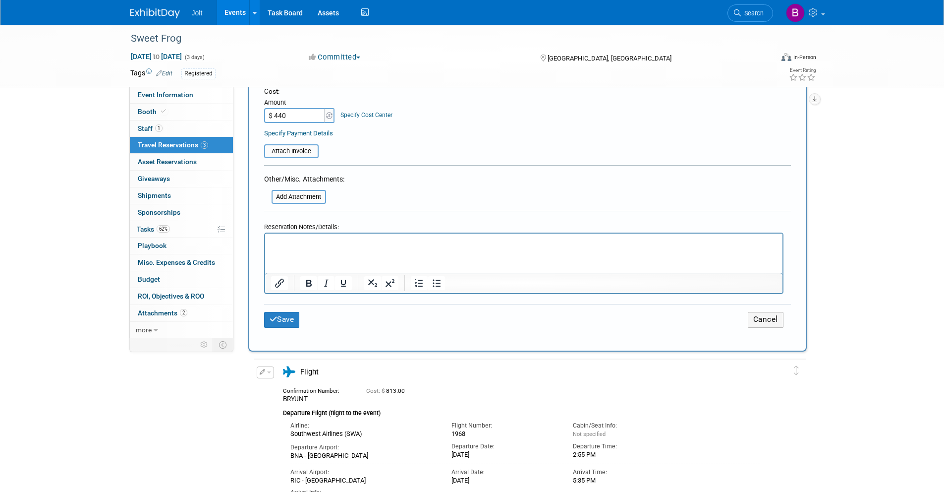
scroll to position [402, 0]
type input "$ 440.00"
click at [289, 320] on button "Save" at bounding box center [282, 318] width 36 height 15
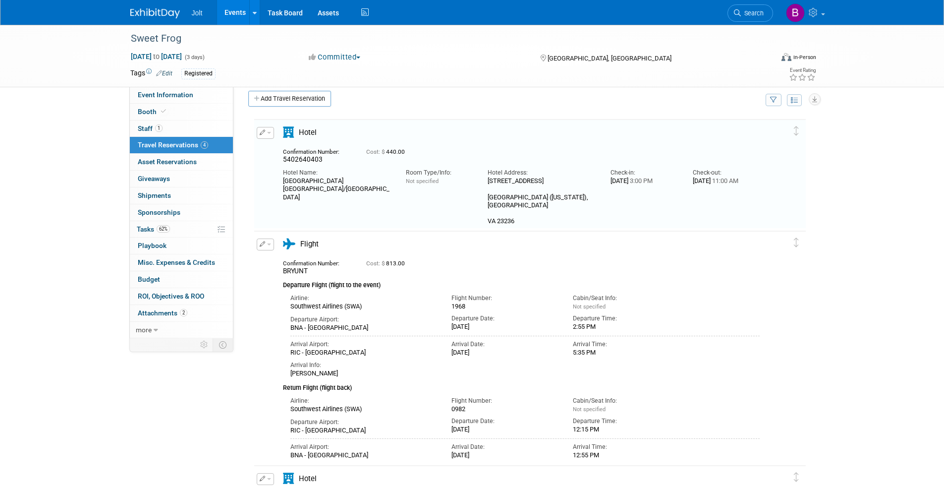
scroll to position [0, 0]
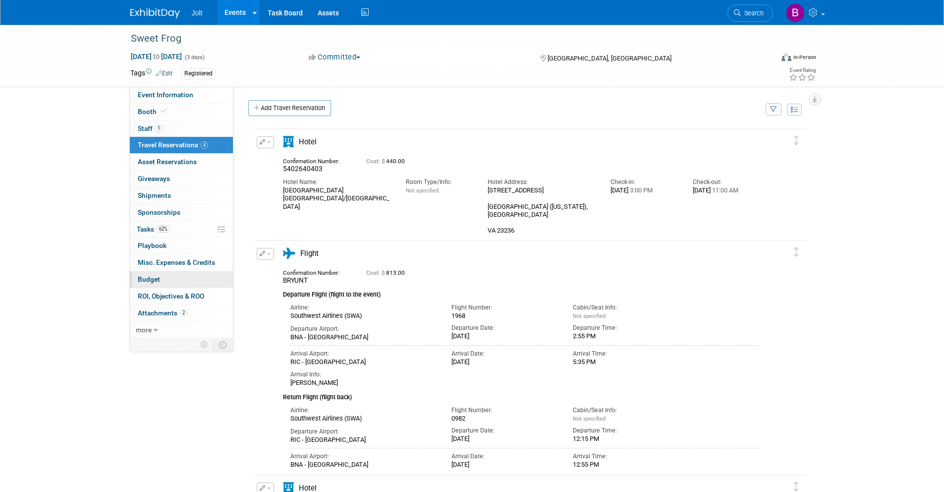
click at [162, 277] on link "Budget" at bounding box center [181, 279] width 103 height 16
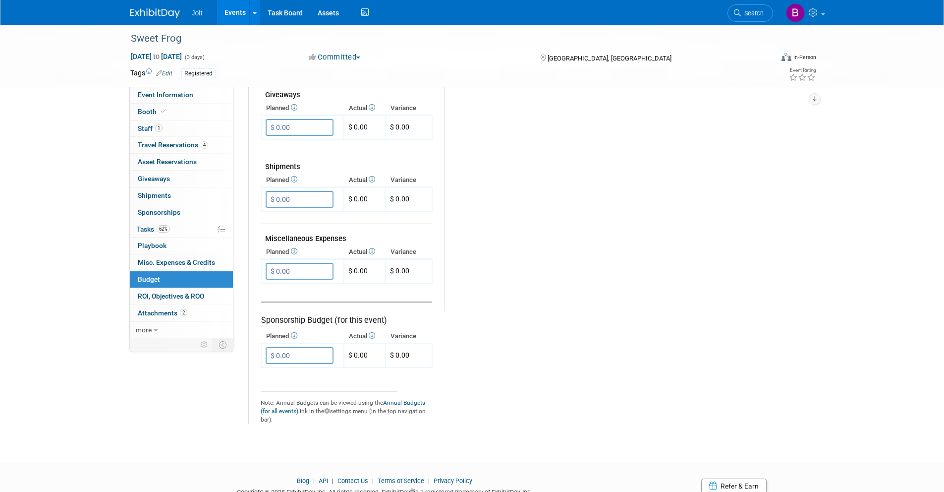
scroll to position [290, 0]
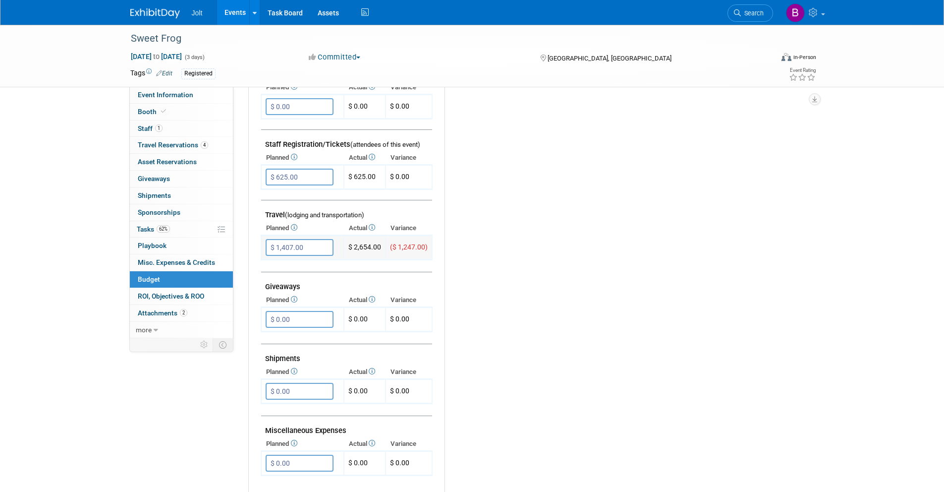
click at [304, 248] on input "$ 1,407.00" at bounding box center [300, 247] width 68 height 17
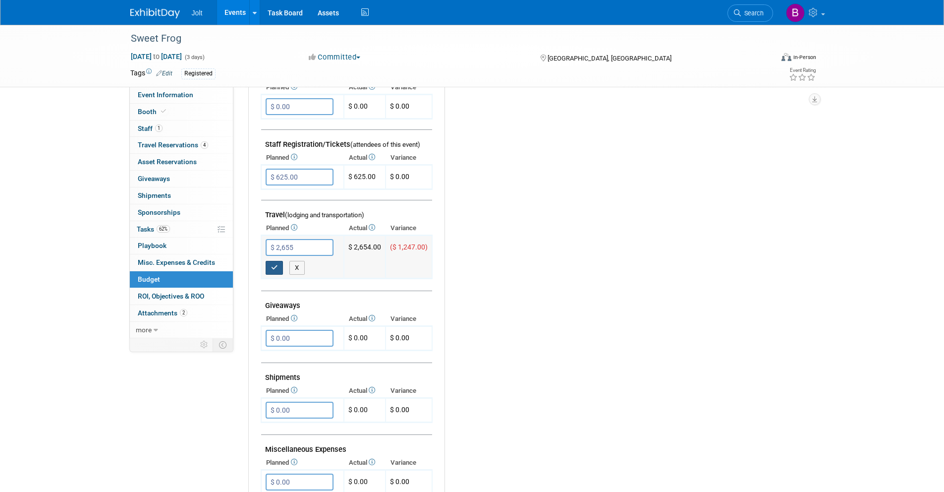
type input "$ 2,655.00"
click at [274, 271] on button "button" at bounding box center [275, 268] width 18 height 14
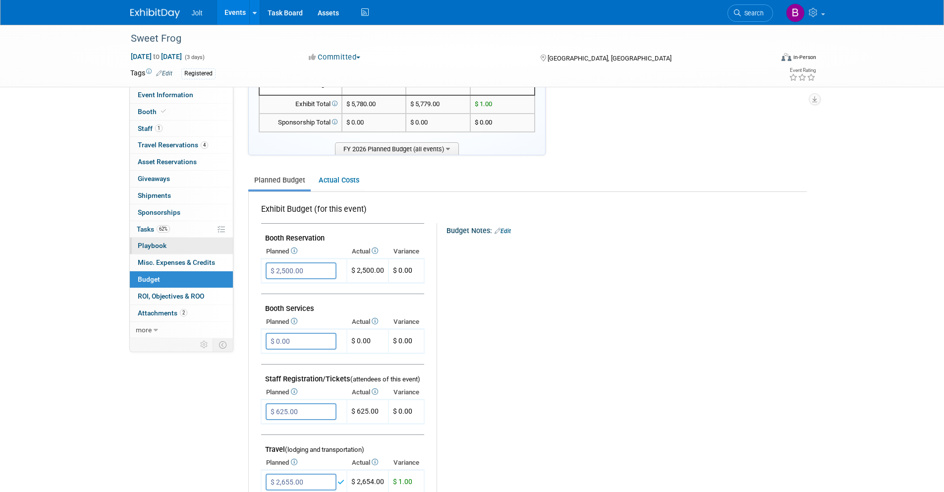
scroll to position [0, 0]
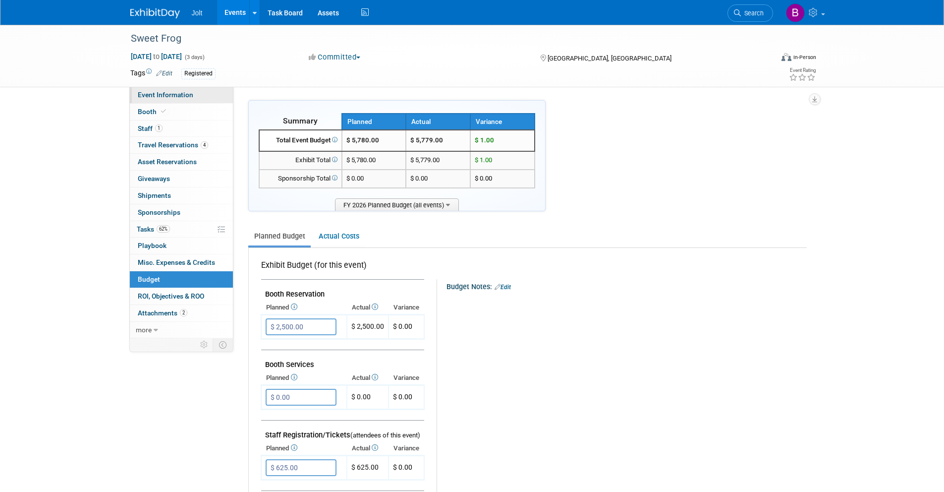
click at [182, 95] on span "Event Information" at bounding box center [166, 95] width 56 height 8
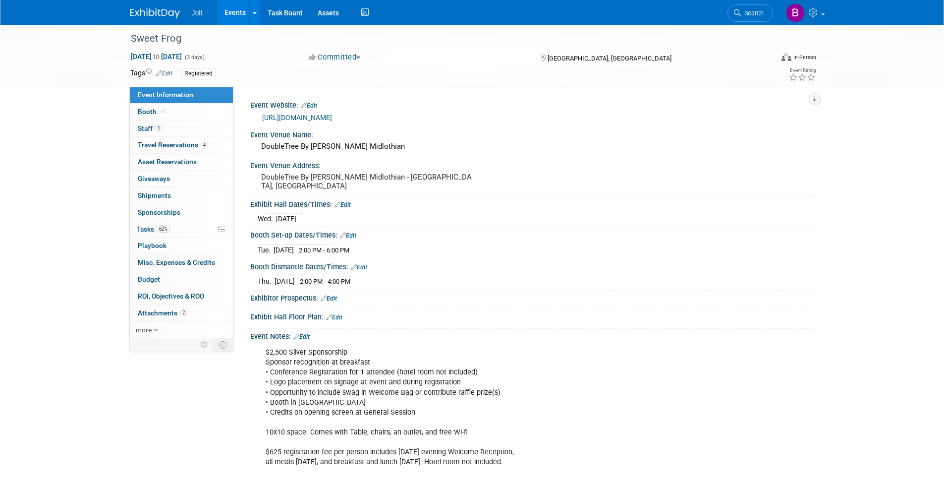
click at [157, 12] on img at bounding box center [155, 13] width 50 height 10
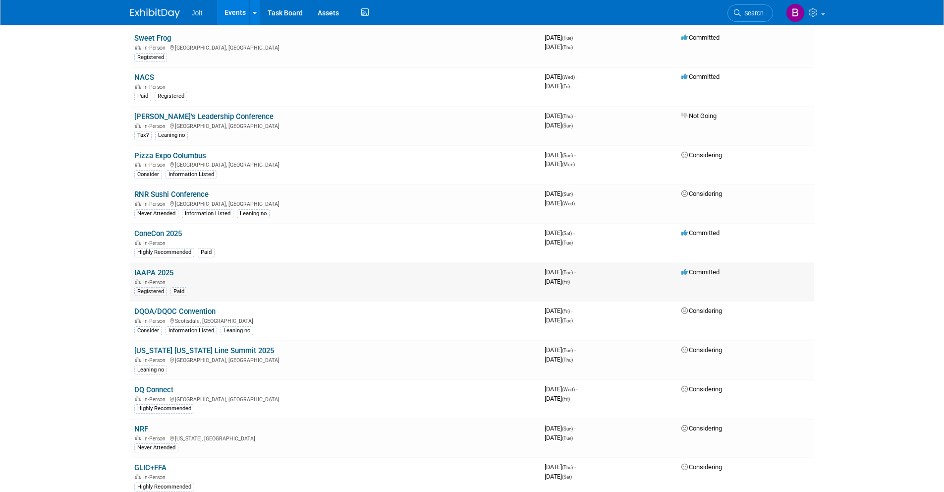
scroll to position [227, 0]
click at [158, 268] on link "IAAPA 2025" at bounding box center [153, 270] width 39 height 9
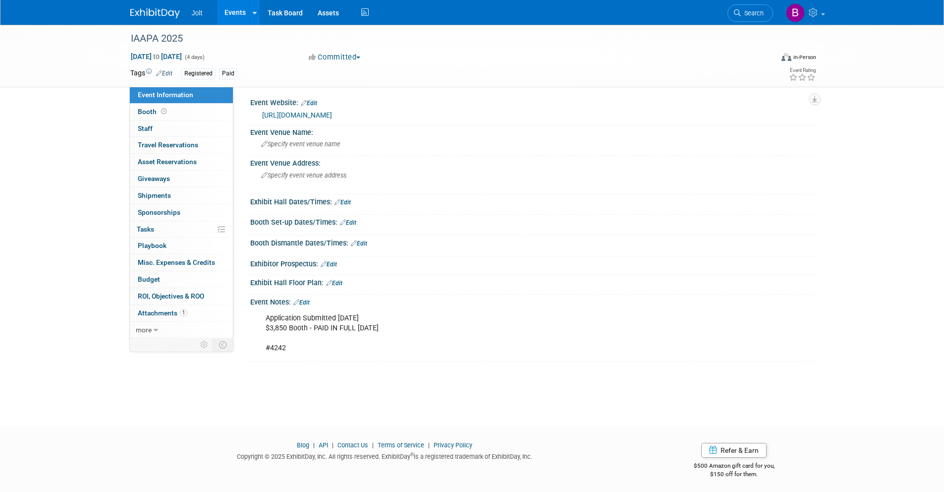
scroll to position [6, 0]
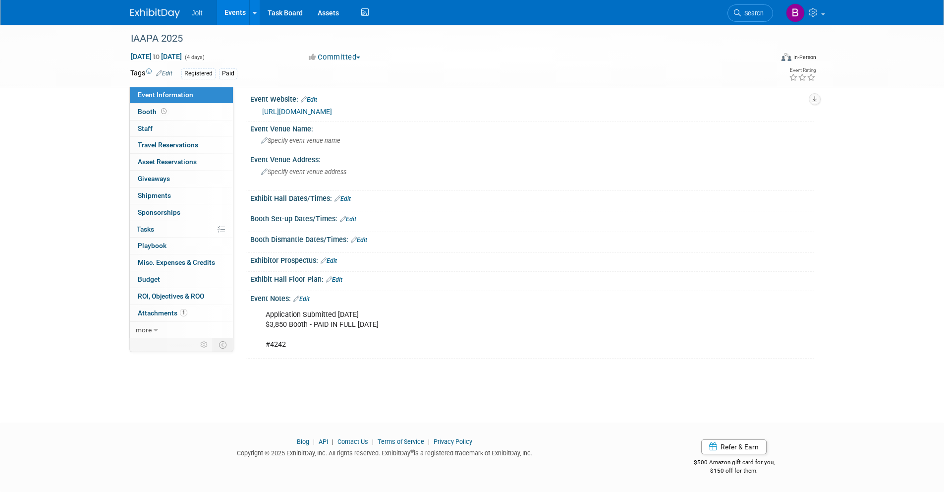
click at [309, 297] on link "Edit" at bounding box center [301, 298] width 16 height 7
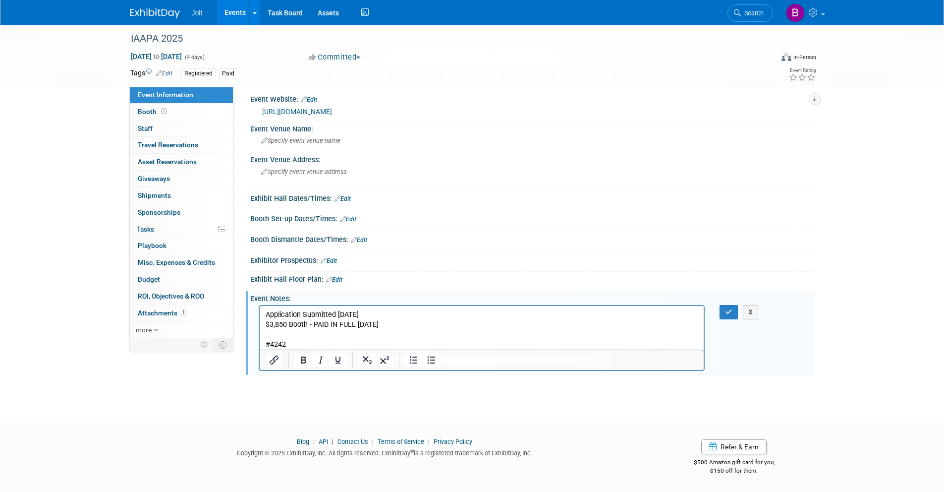
scroll to position [0, 0]
click at [297, 344] on p "Application Submitted [DATE] $3,850 Booth - PAID IN FULL [DATE] #4242" at bounding box center [481, 330] width 433 height 40
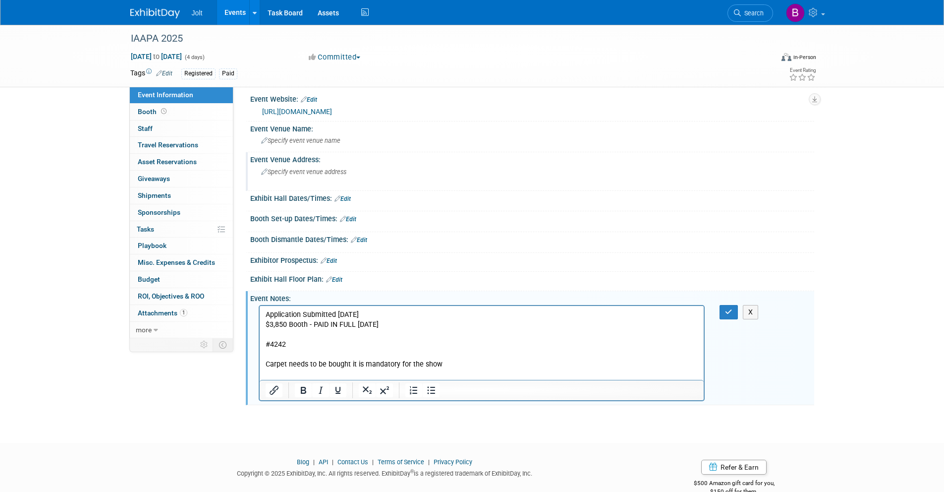
click at [321, 171] on span "Specify event venue address" at bounding box center [303, 171] width 85 height 7
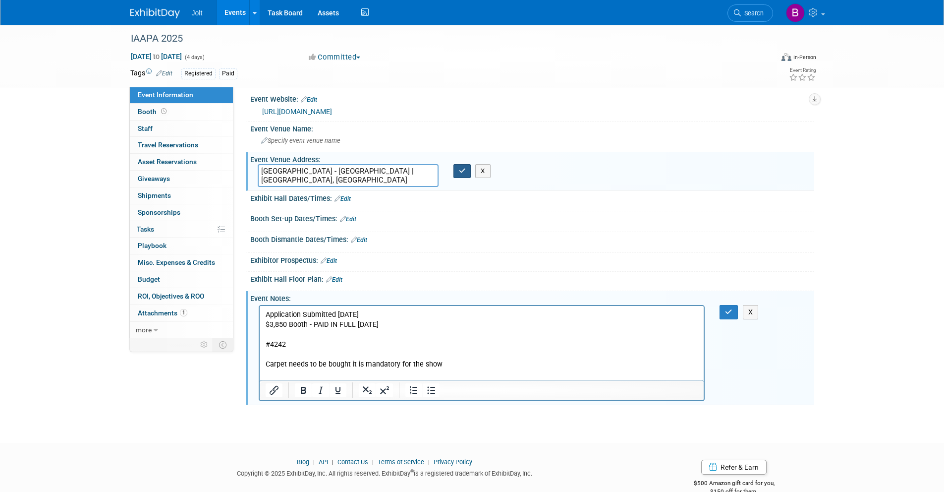
type textarea "[GEOGRAPHIC_DATA] - [GEOGRAPHIC_DATA] | [GEOGRAPHIC_DATA], [GEOGRAPHIC_DATA]"
click at [460, 172] on icon "button" at bounding box center [462, 170] width 7 height 6
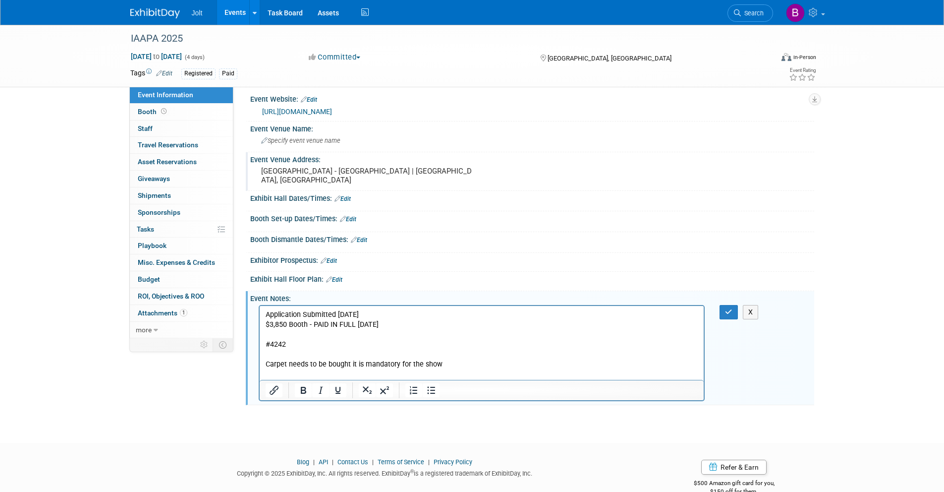
click at [443, 364] on p "Carpet needs to be bought it is mandatory for the show" at bounding box center [481, 364] width 433 height 10
click at [726, 312] on icon "button" at bounding box center [728, 311] width 7 height 7
